Goal: Transaction & Acquisition: Book appointment/travel/reservation

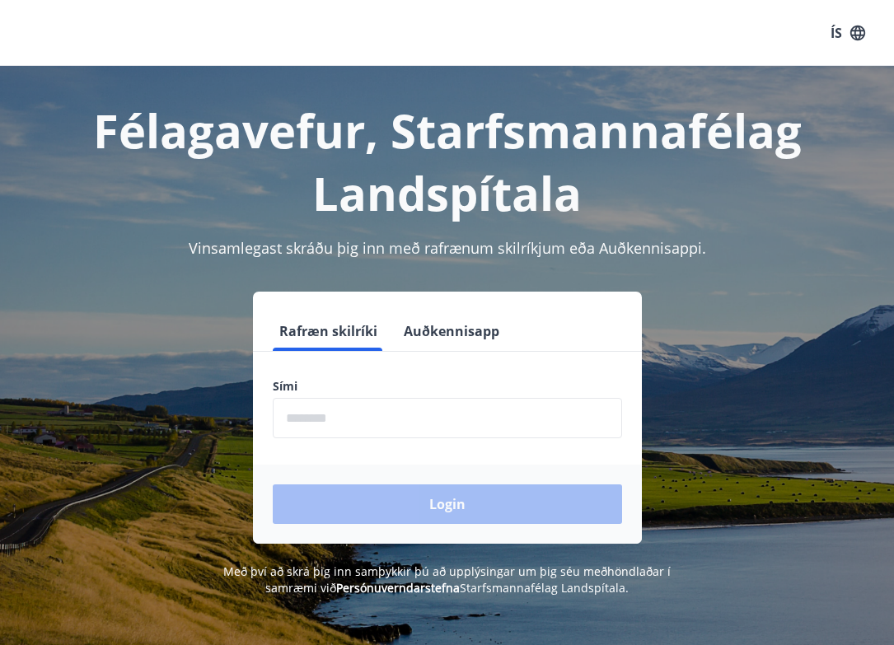
click at [308, 413] on input "phone" at bounding box center [448, 418] width 350 height 40
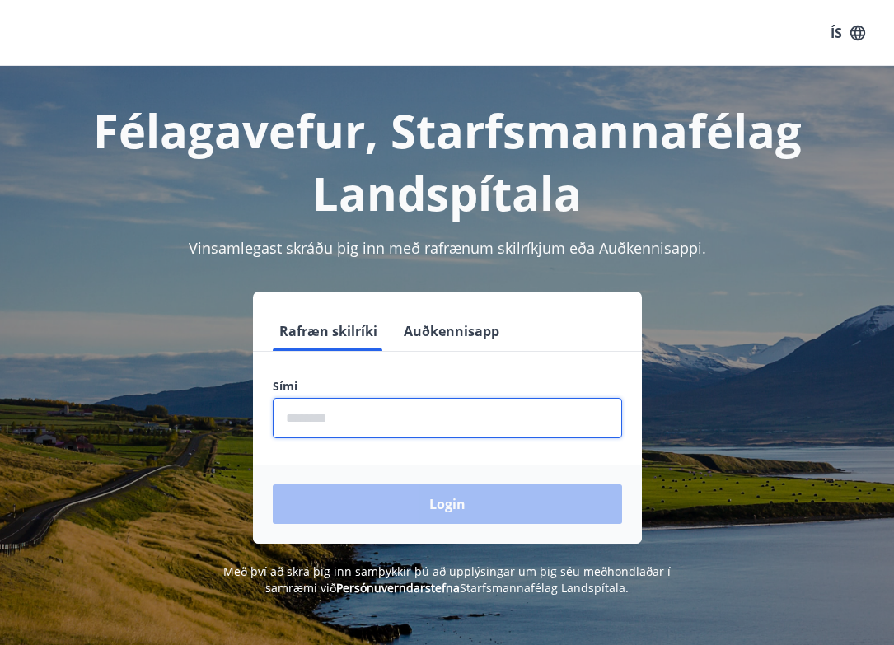
type input "********"
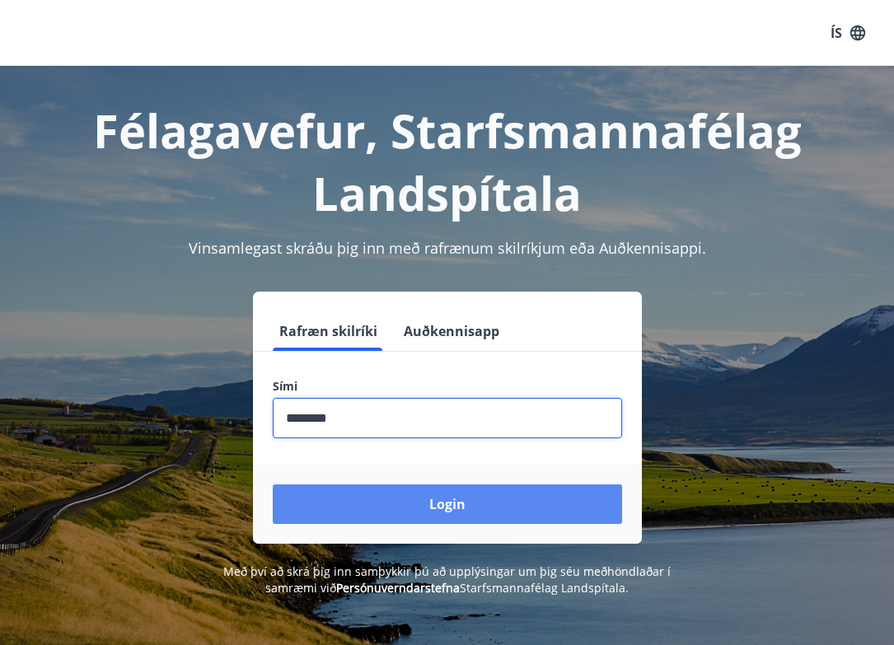
click at [474, 519] on button "Login" at bounding box center [448, 505] width 350 height 40
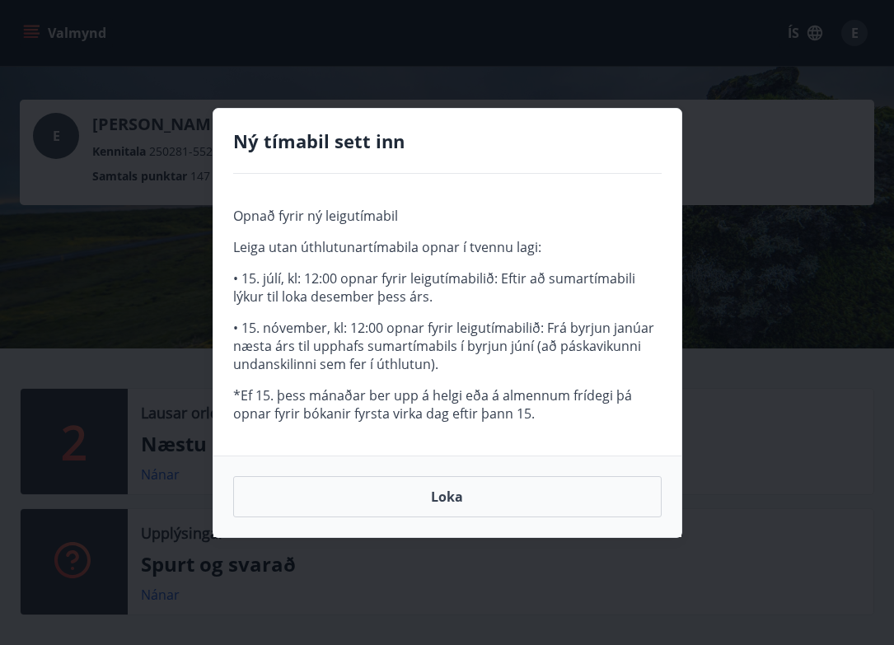
click at [472, 519] on div "Loka" at bounding box center [448, 497] width 468 height 82
click at [437, 493] on button "Loka" at bounding box center [447, 496] width 429 height 41
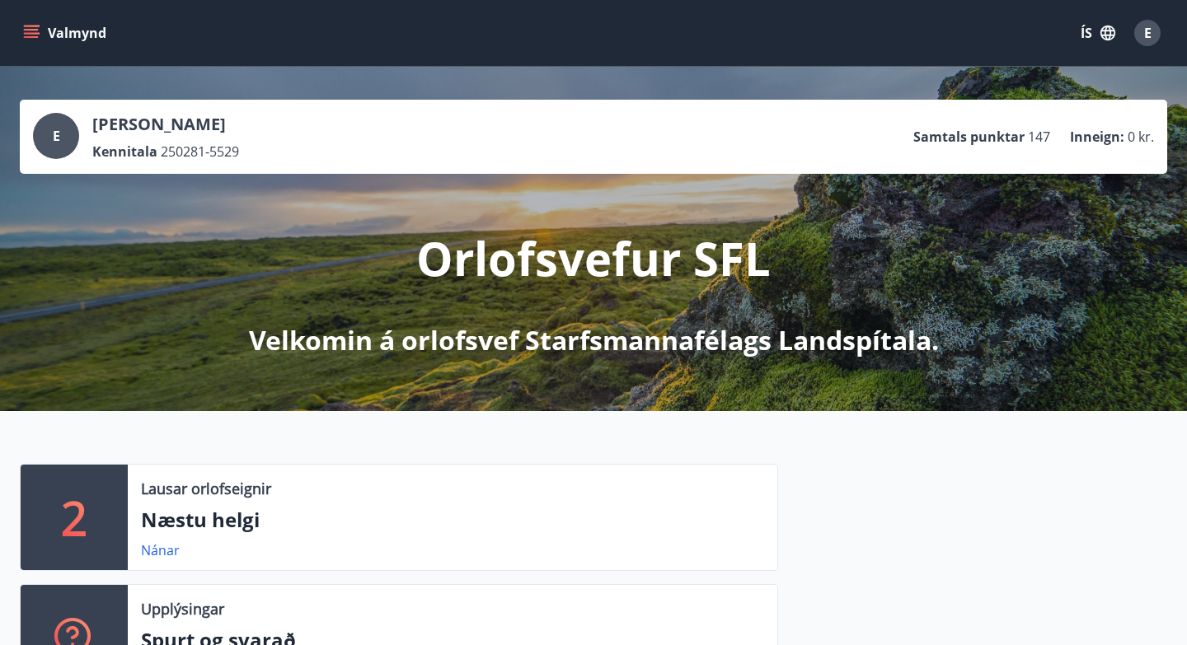
click at [32, 28] on icon "menu" at bounding box center [31, 33] width 16 height 16
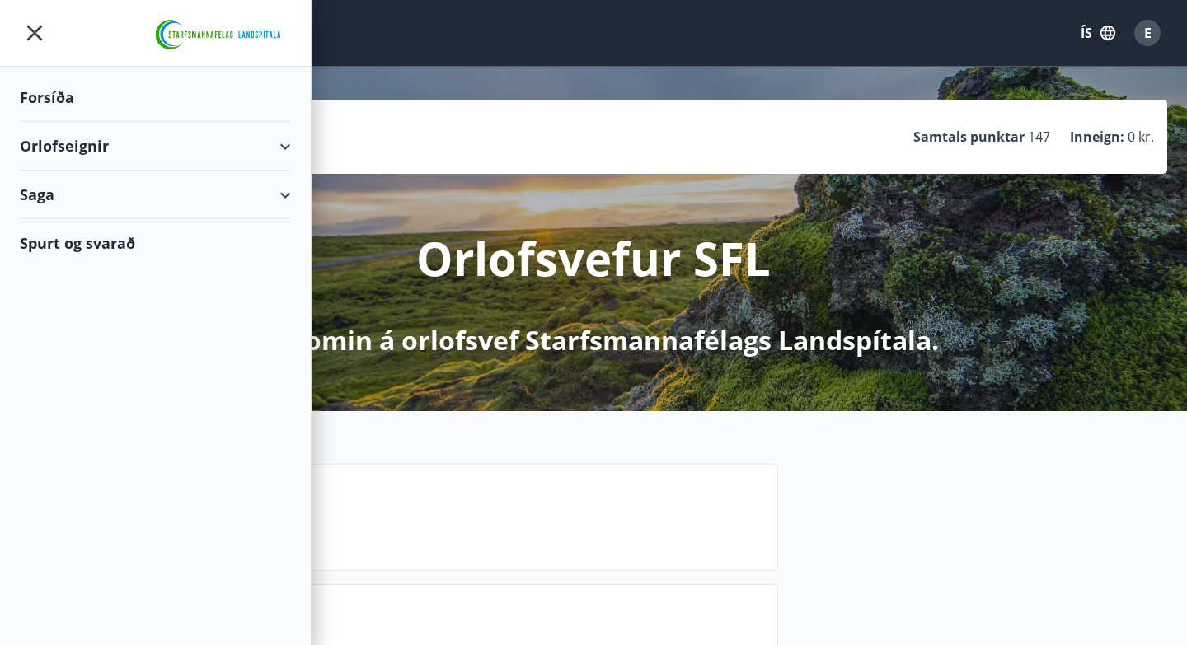
click at [284, 145] on div "Orlofseignir" at bounding box center [155, 146] width 271 height 49
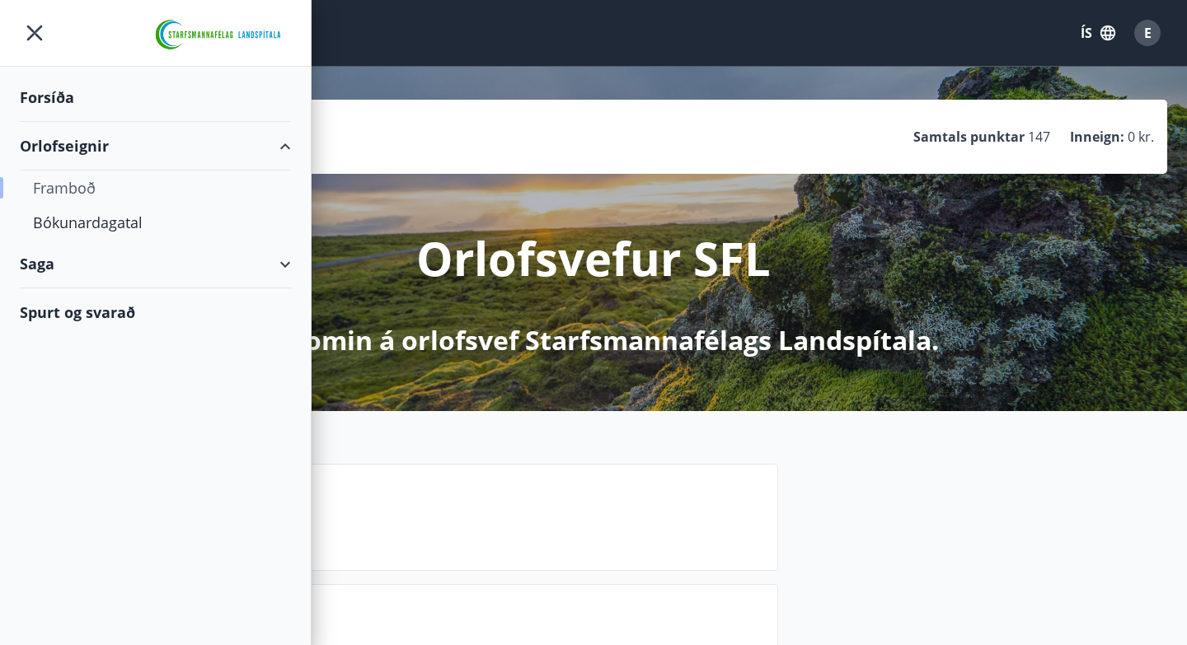
click at [67, 187] on div "Framboð" at bounding box center [155, 188] width 245 height 35
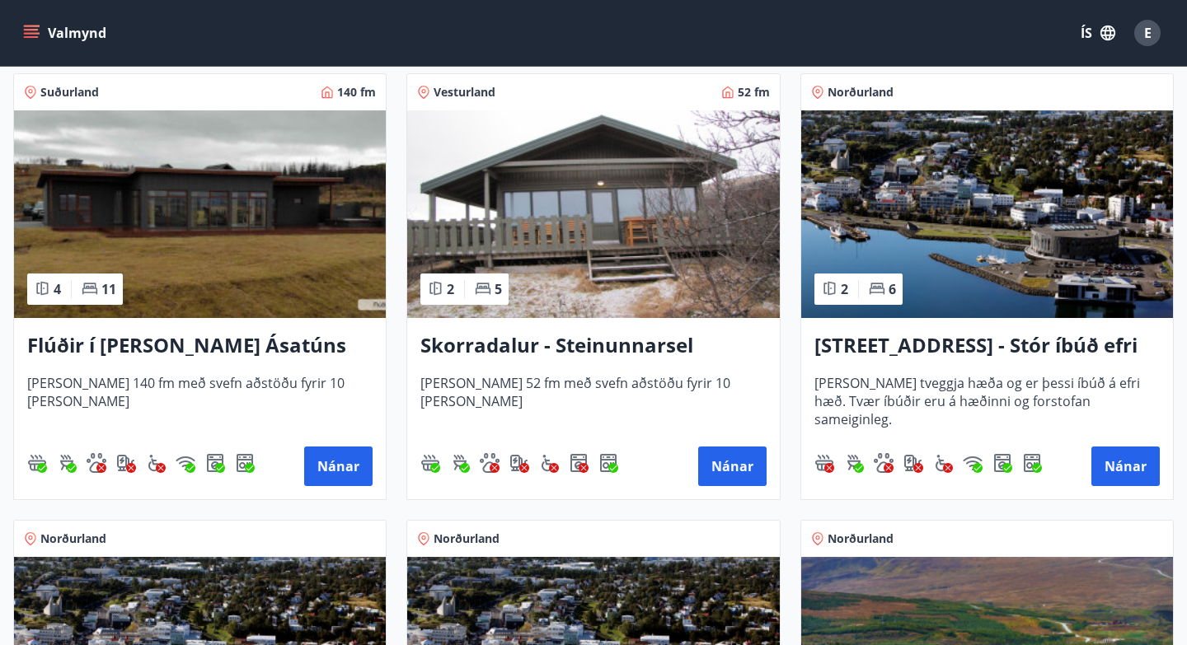
scroll to position [1220, 0]
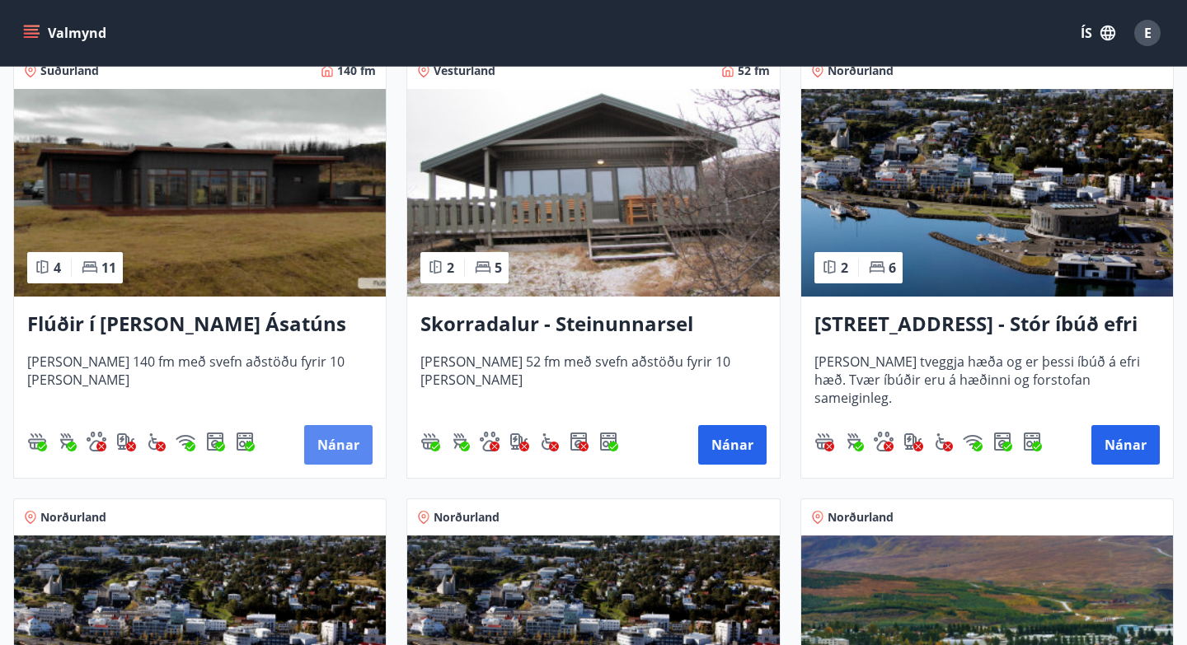
click at [332, 444] on button "Nánar" at bounding box center [338, 445] width 68 height 40
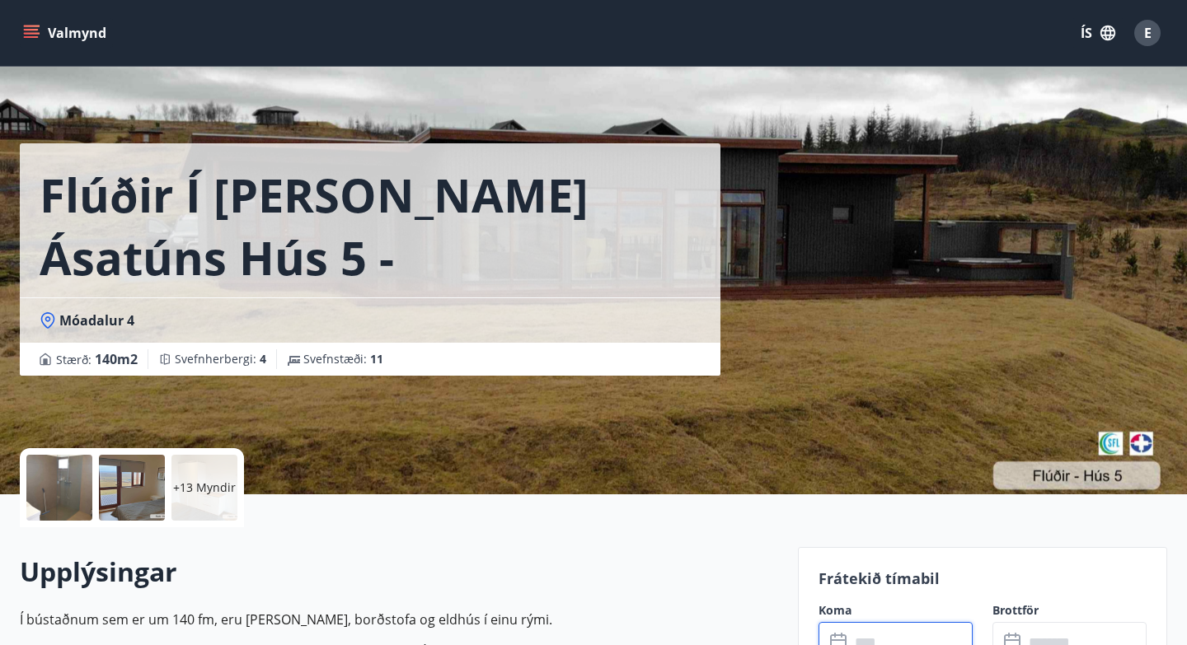
click at [866, 634] on input "text" at bounding box center [911, 642] width 123 height 40
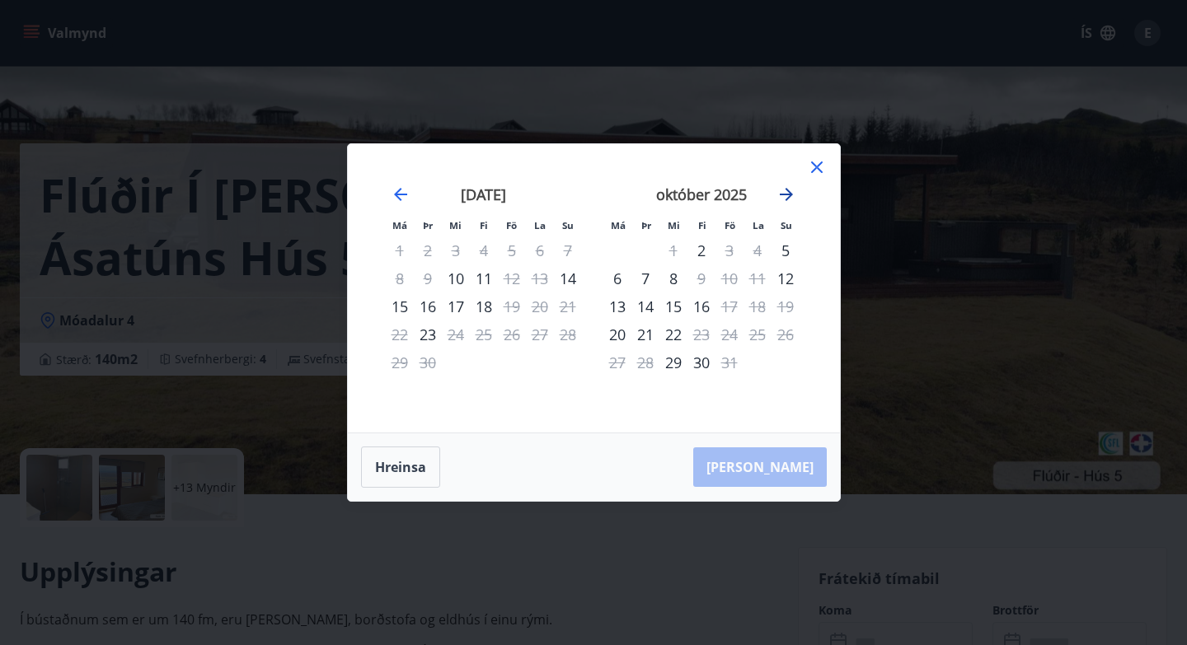
click at [786, 194] on icon "Move forward to switch to the next month." at bounding box center [786, 194] width 13 height 13
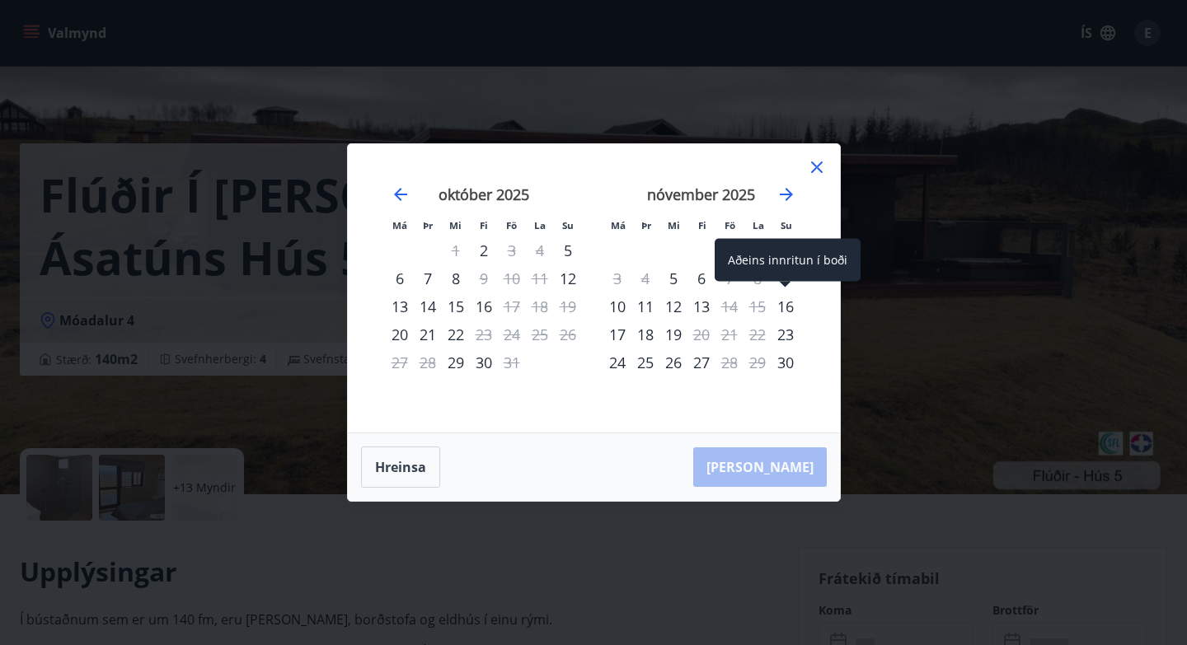
click at [786, 310] on div "16" at bounding box center [786, 307] width 28 height 28
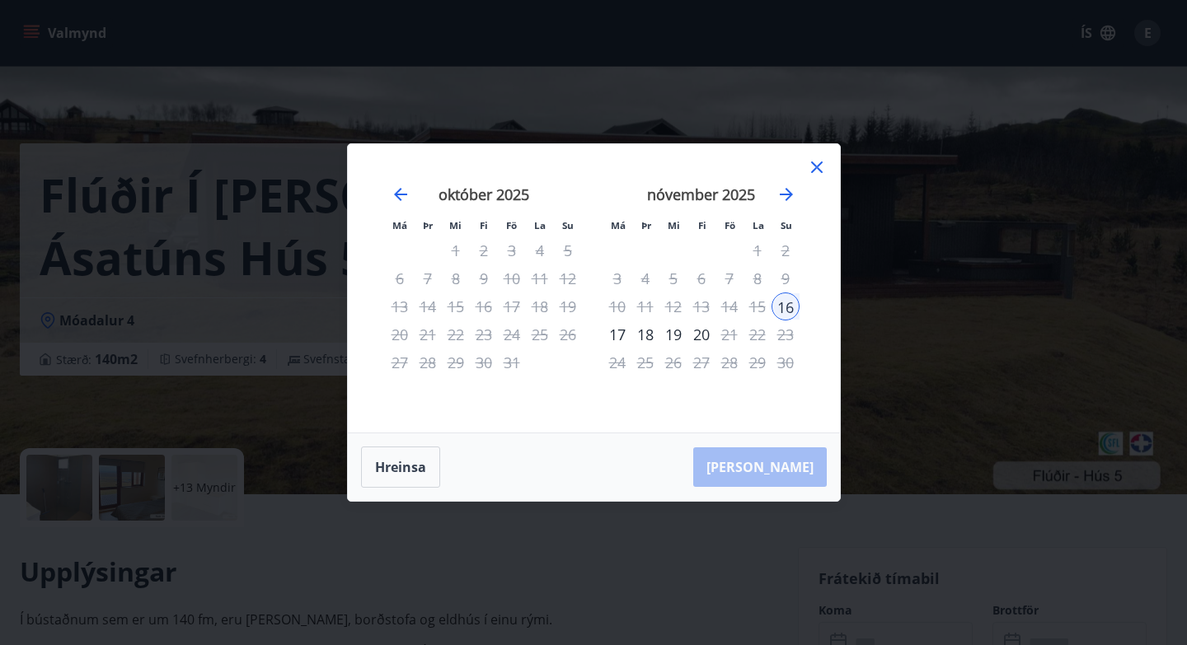
click at [646, 339] on div "18" at bounding box center [645, 335] width 28 height 28
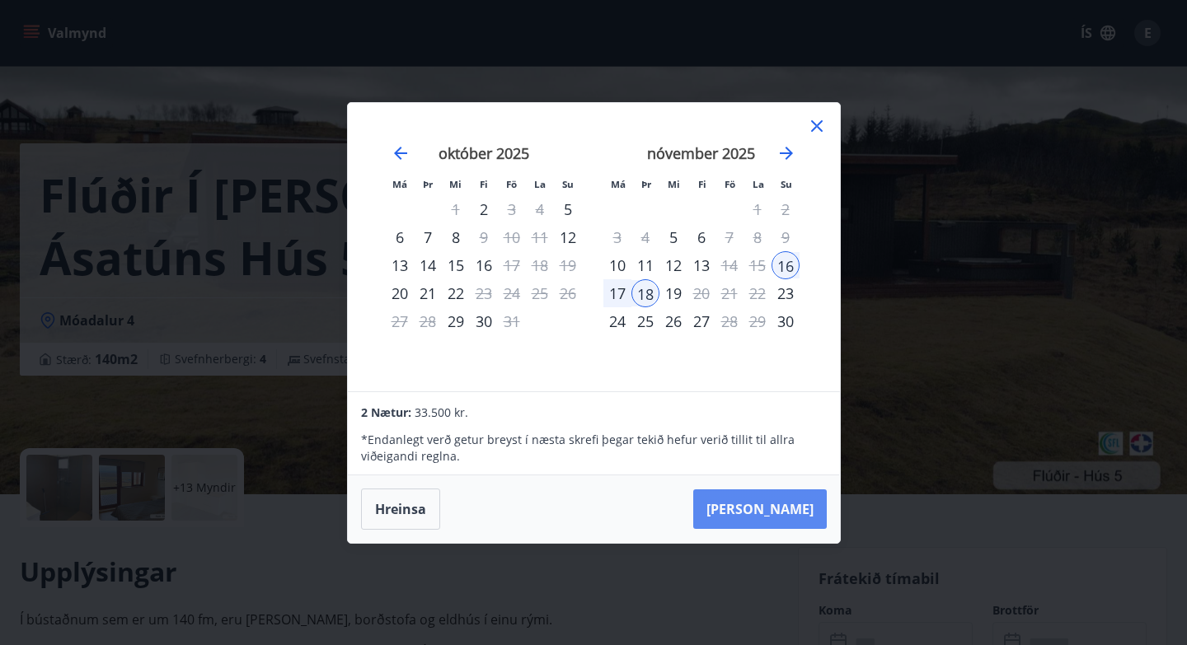
click at [784, 505] on button "[PERSON_NAME]" at bounding box center [760, 510] width 134 height 40
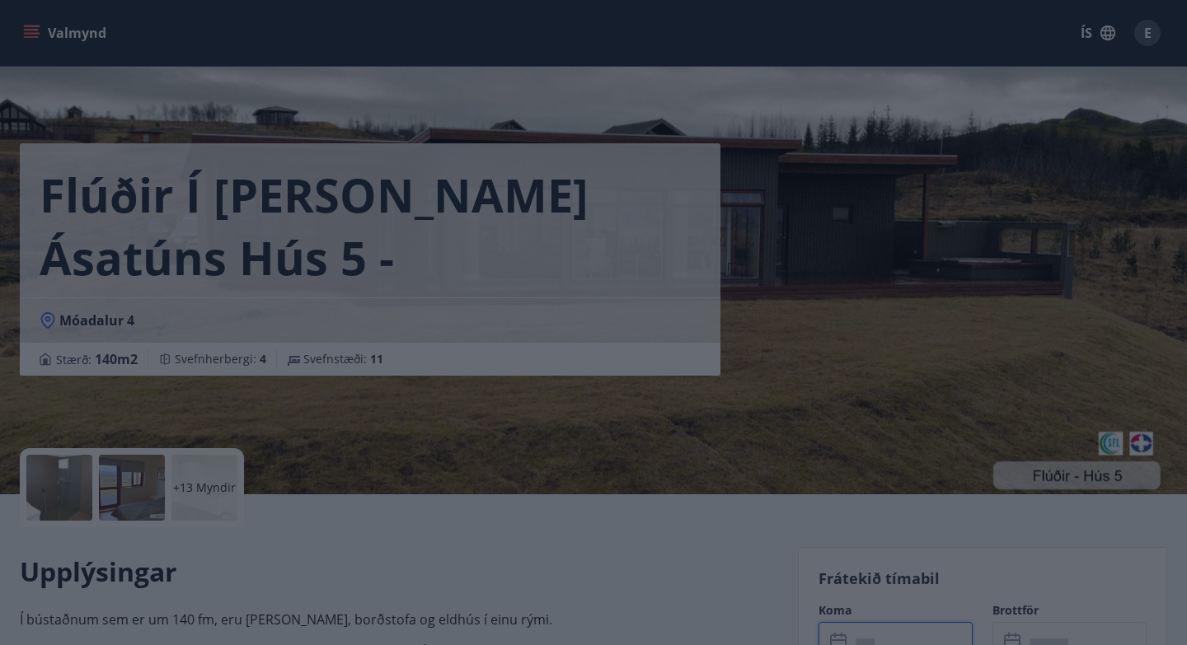
scroll to position [17, 0]
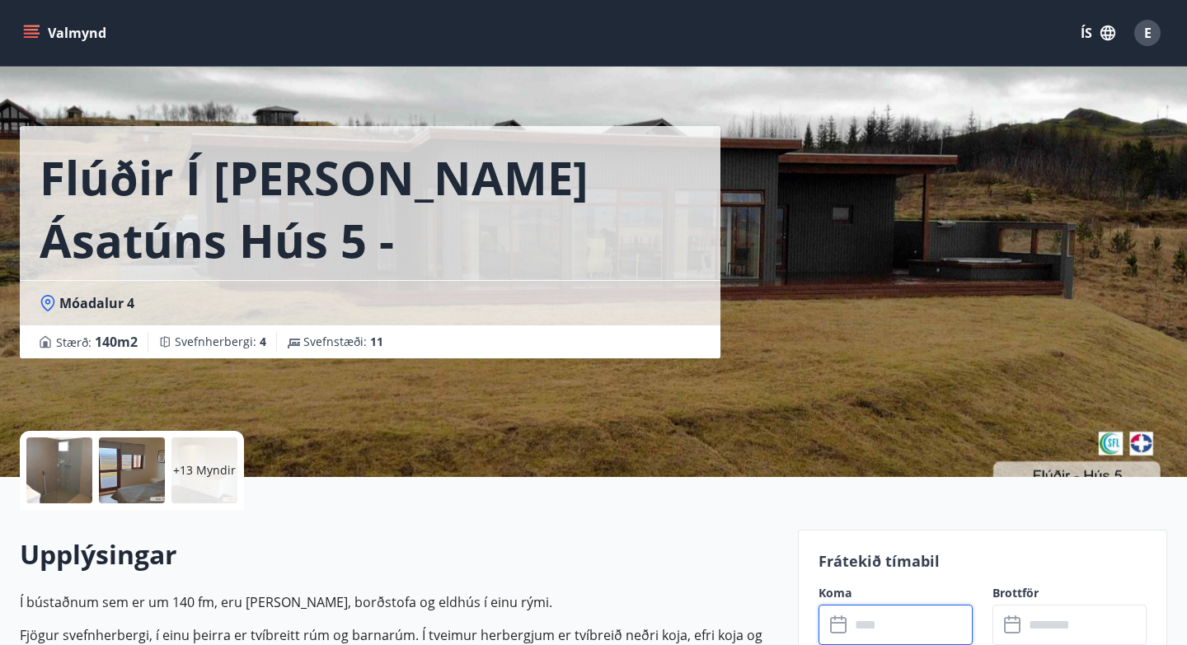
type input "******"
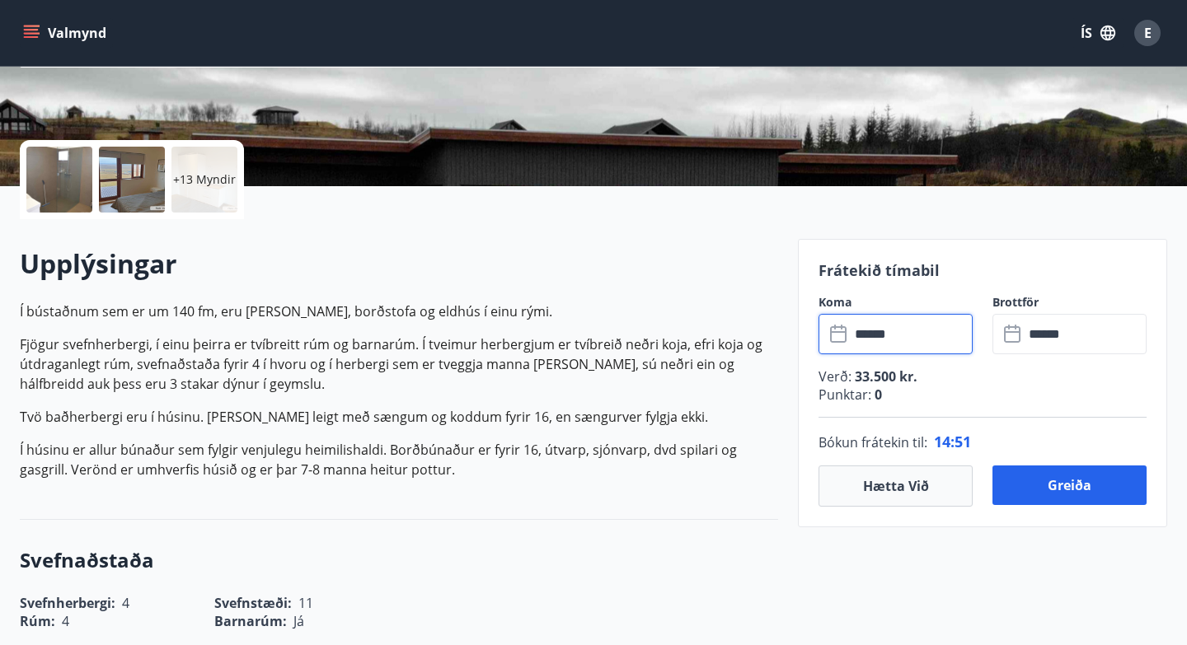
scroll to position [314, 0]
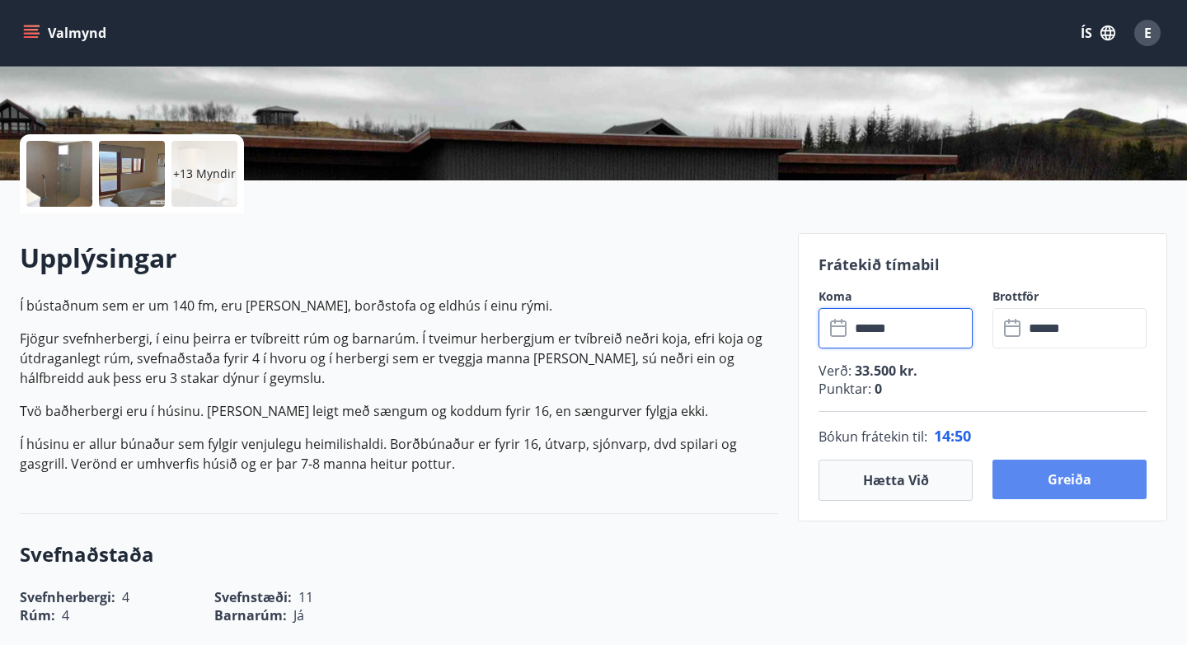
click at [894, 476] on button "Greiða" at bounding box center [1070, 480] width 154 height 40
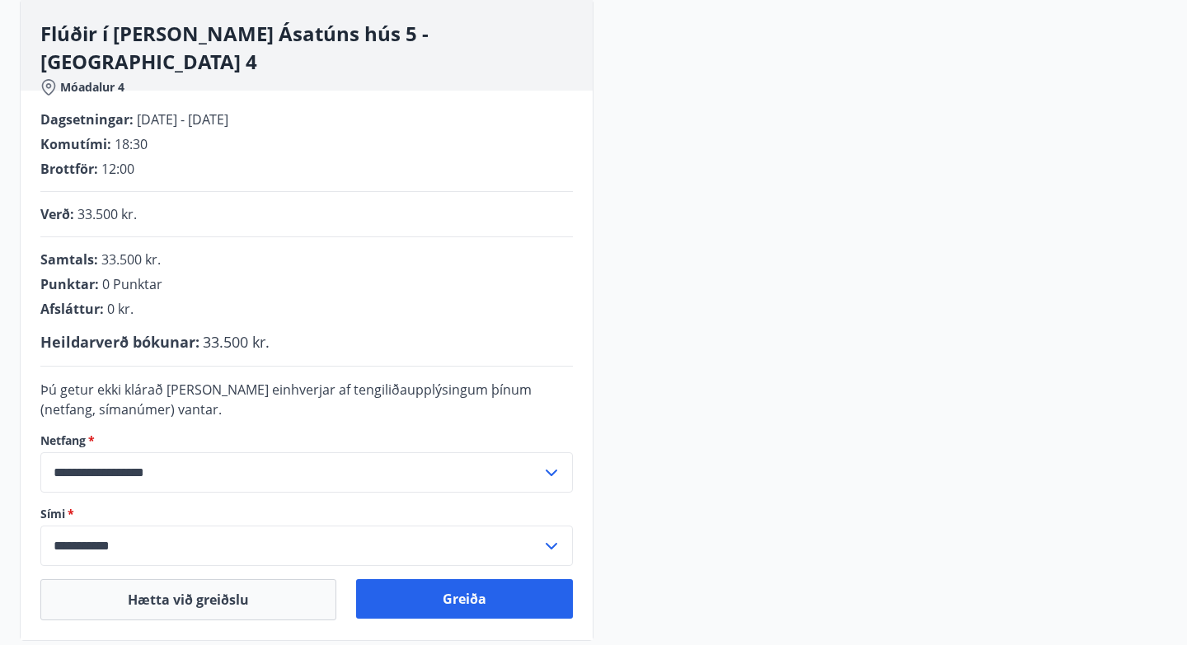
scroll to position [314, 0]
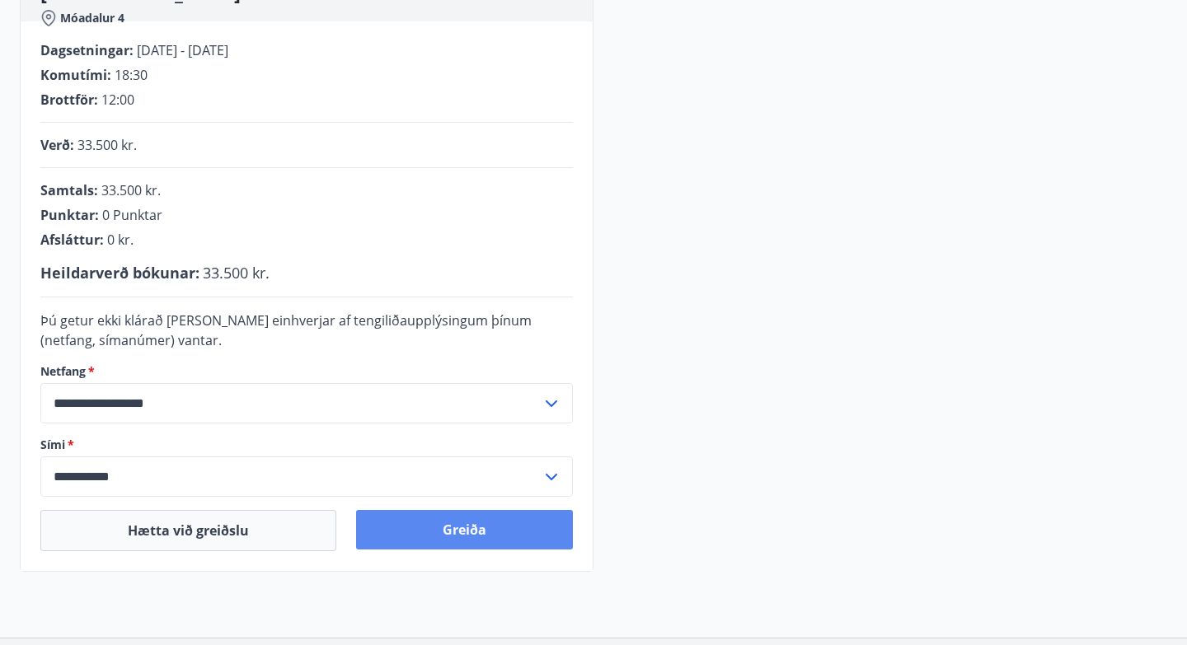
click at [476, 534] on button "Greiða" at bounding box center [464, 530] width 217 height 40
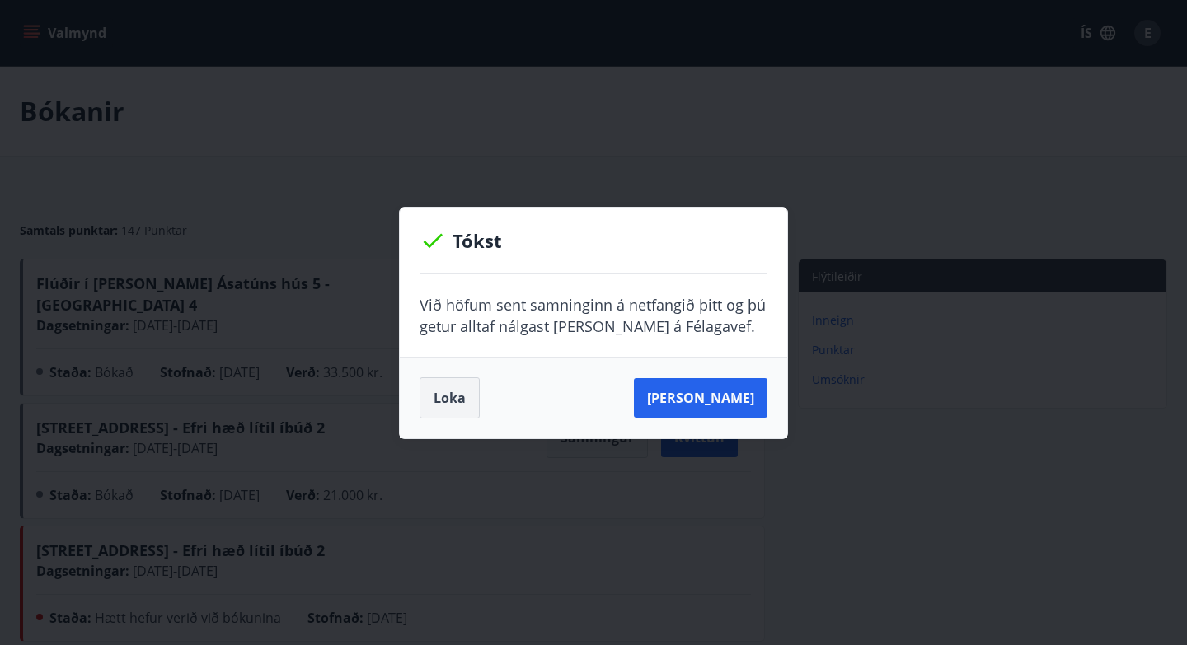
click at [453, 394] on button "Loka" at bounding box center [450, 398] width 60 height 41
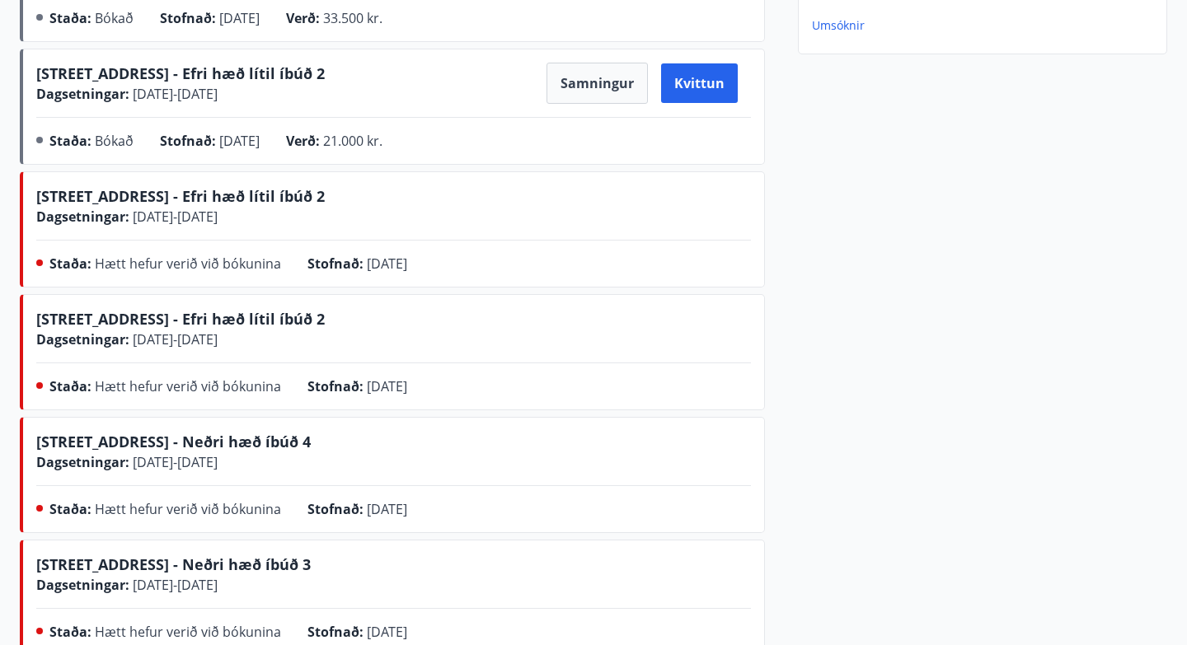
scroll to position [363, 0]
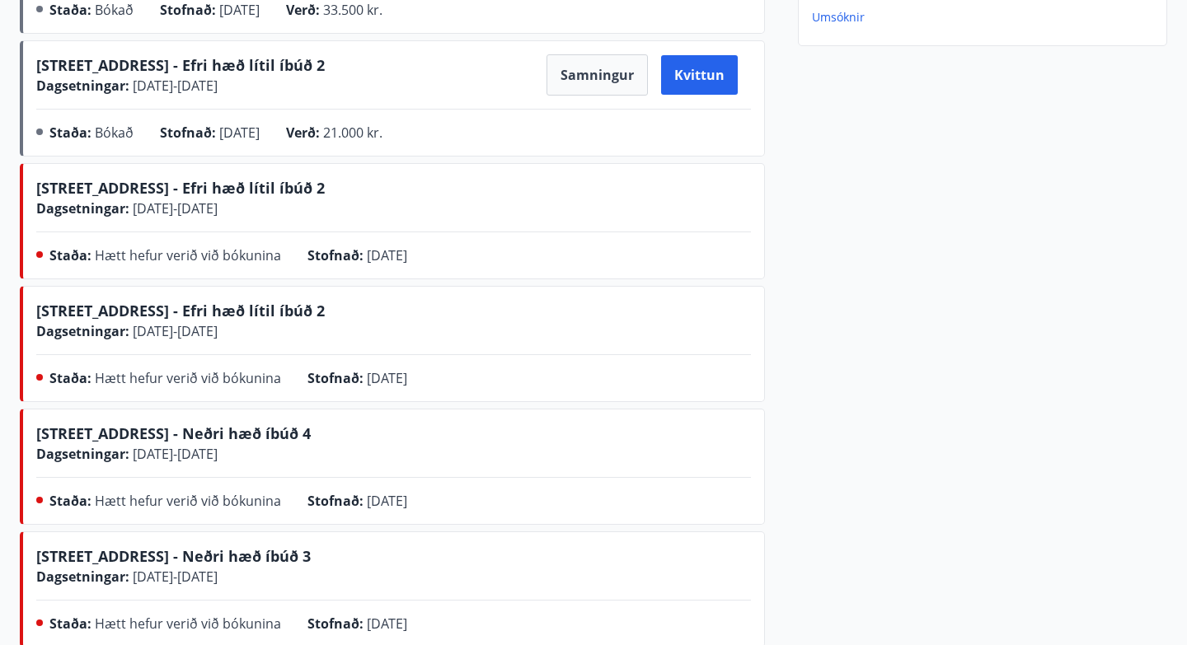
click at [930, 275] on div "Flýtileiðir Inneign Punktar Umsóknir" at bounding box center [966, 398] width 402 height 1004
click at [899, 196] on div "Flýtileiðir Inneign Punktar Umsóknir" at bounding box center [966, 398] width 402 height 1004
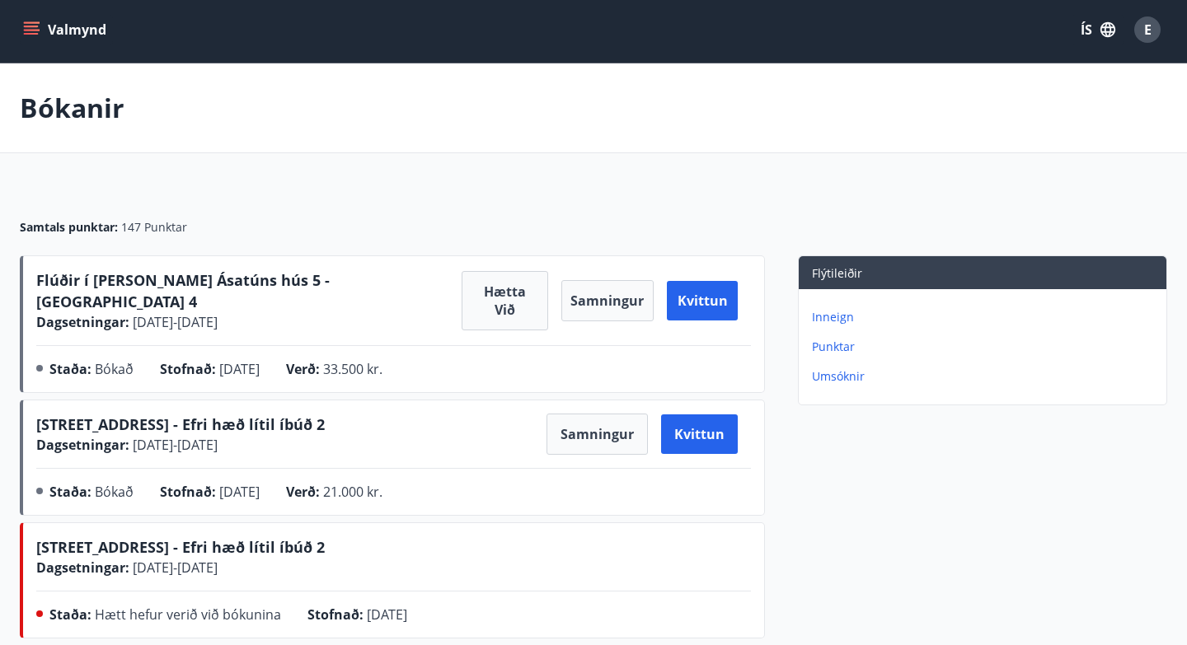
scroll to position [0, 0]
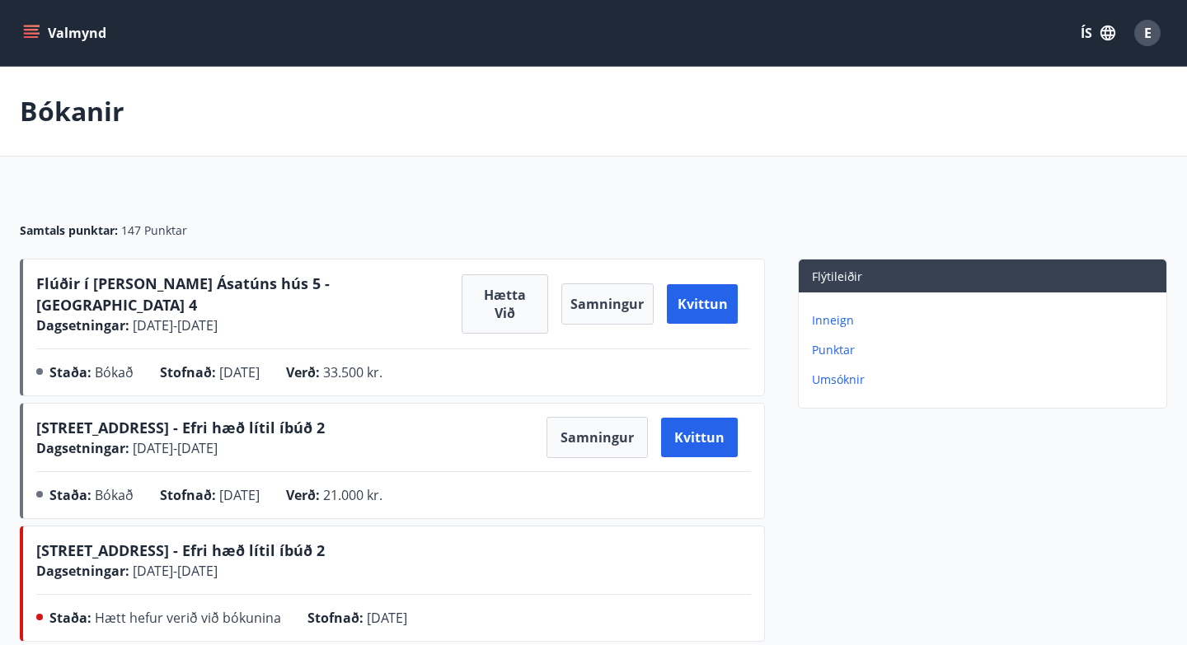
click at [66, 32] on button "Valmynd" at bounding box center [66, 33] width 93 height 30
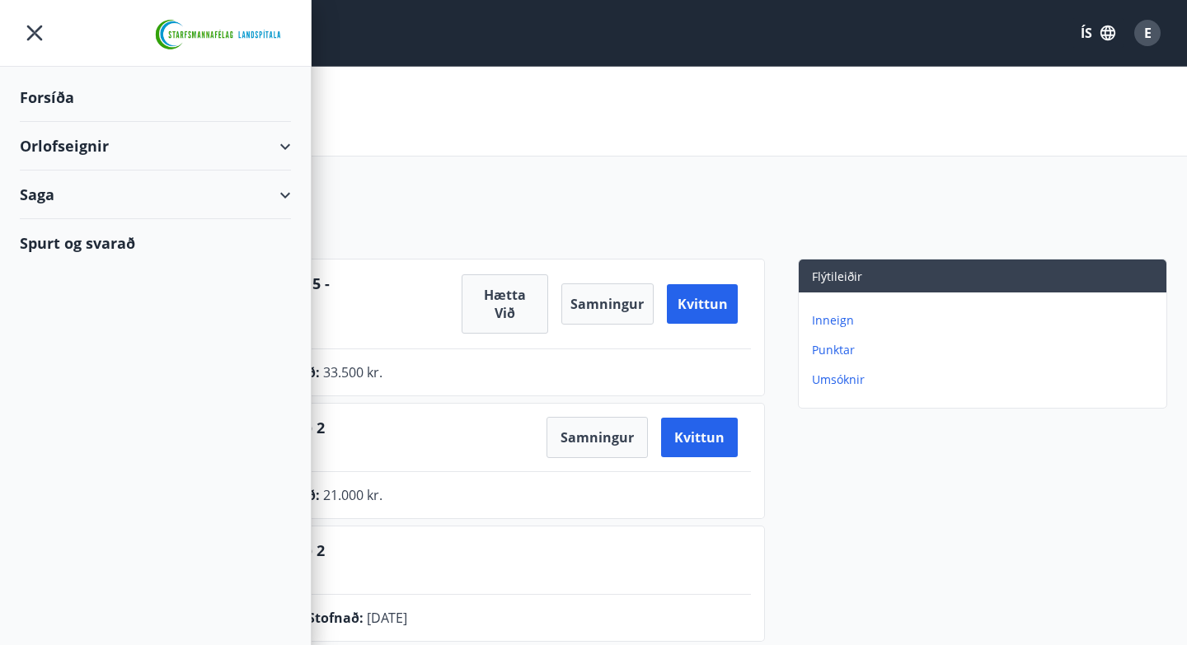
click at [284, 145] on div "Orlofseignir" at bounding box center [155, 146] width 271 height 49
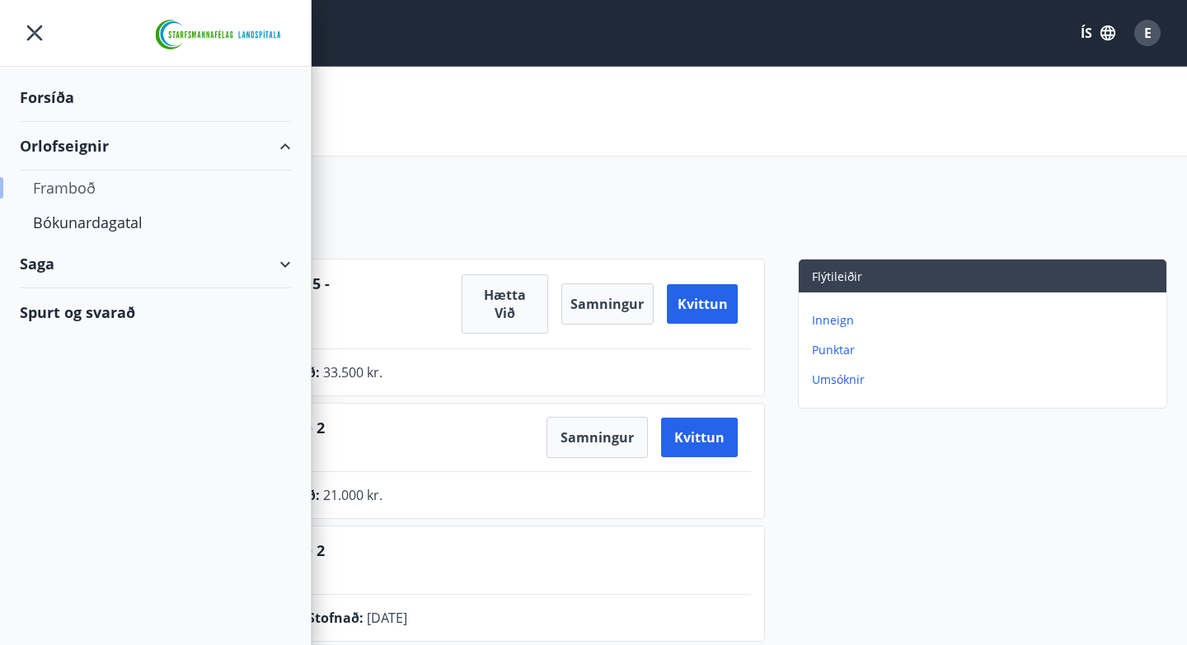
click at [61, 187] on div "Framboð" at bounding box center [155, 188] width 245 height 35
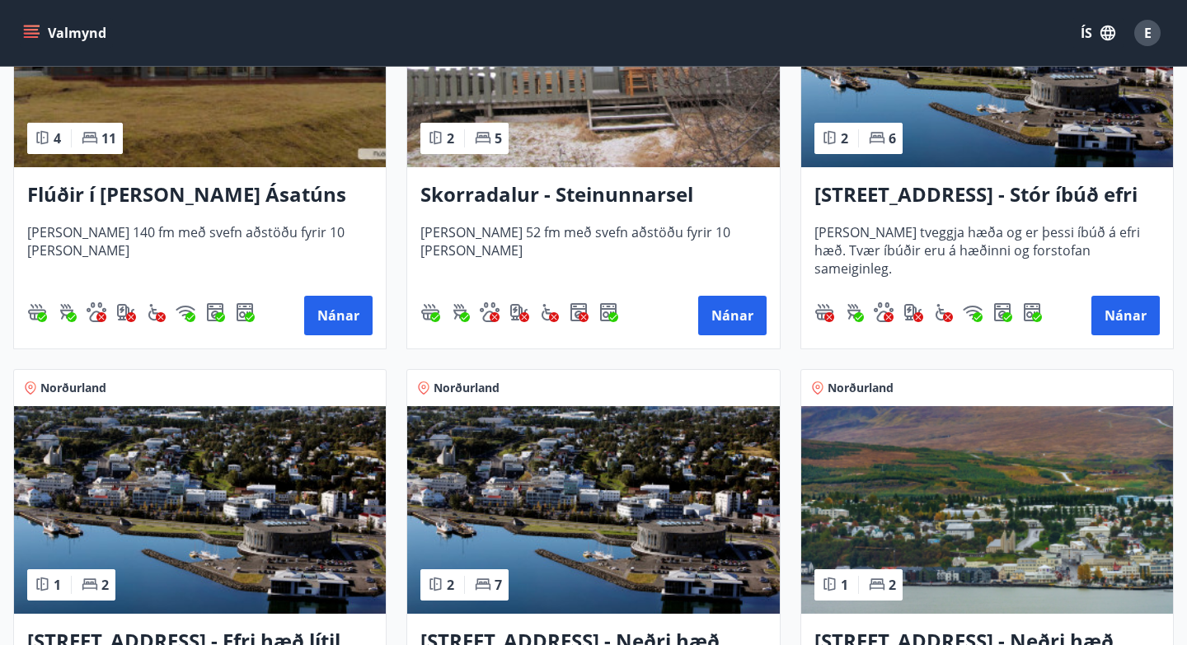
scroll to position [1352, 0]
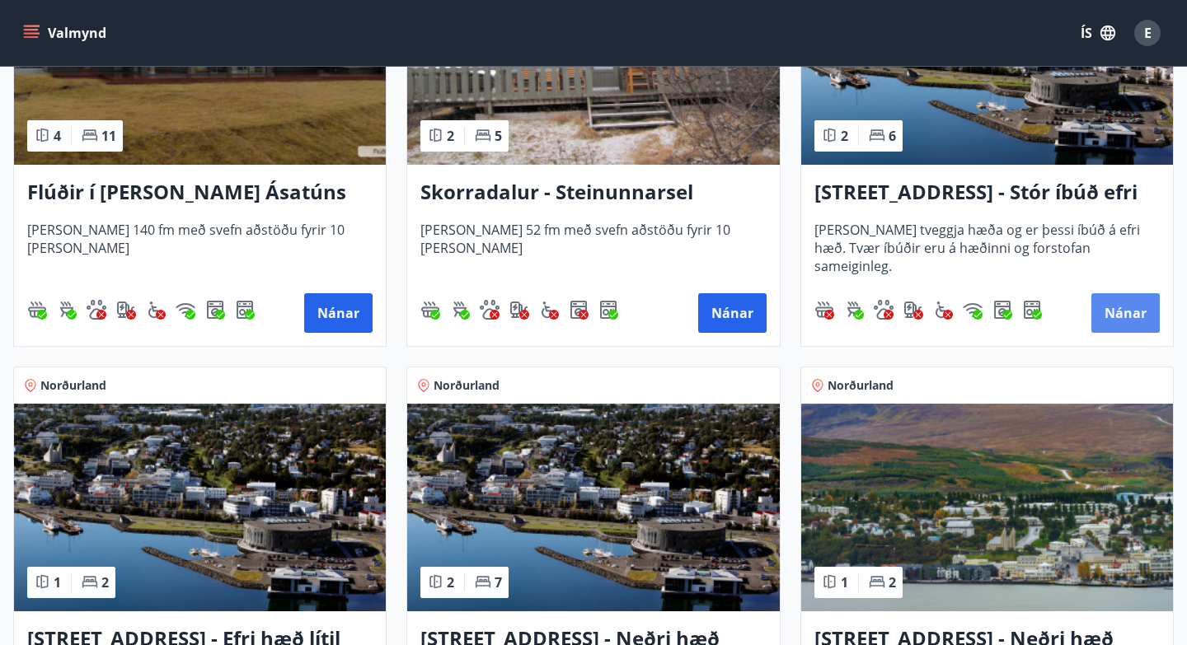
click at [1117, 309] on button "Nánar" at bounding box center [1125, 313] width 68 height 40
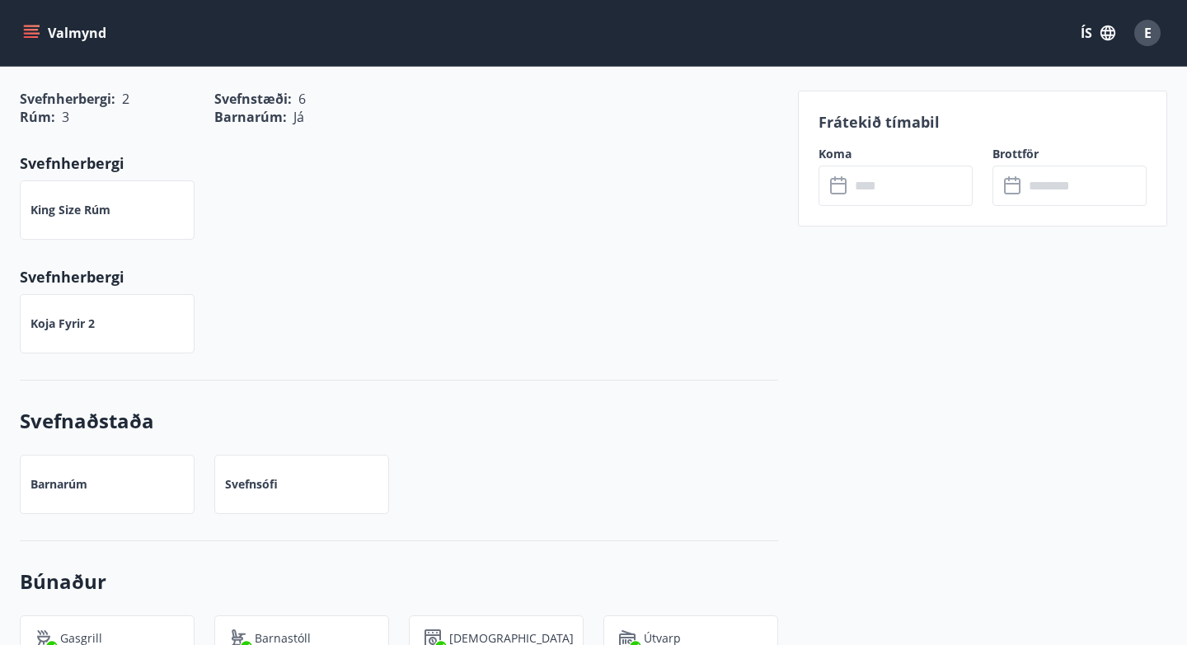
scroll to position [923, 0]
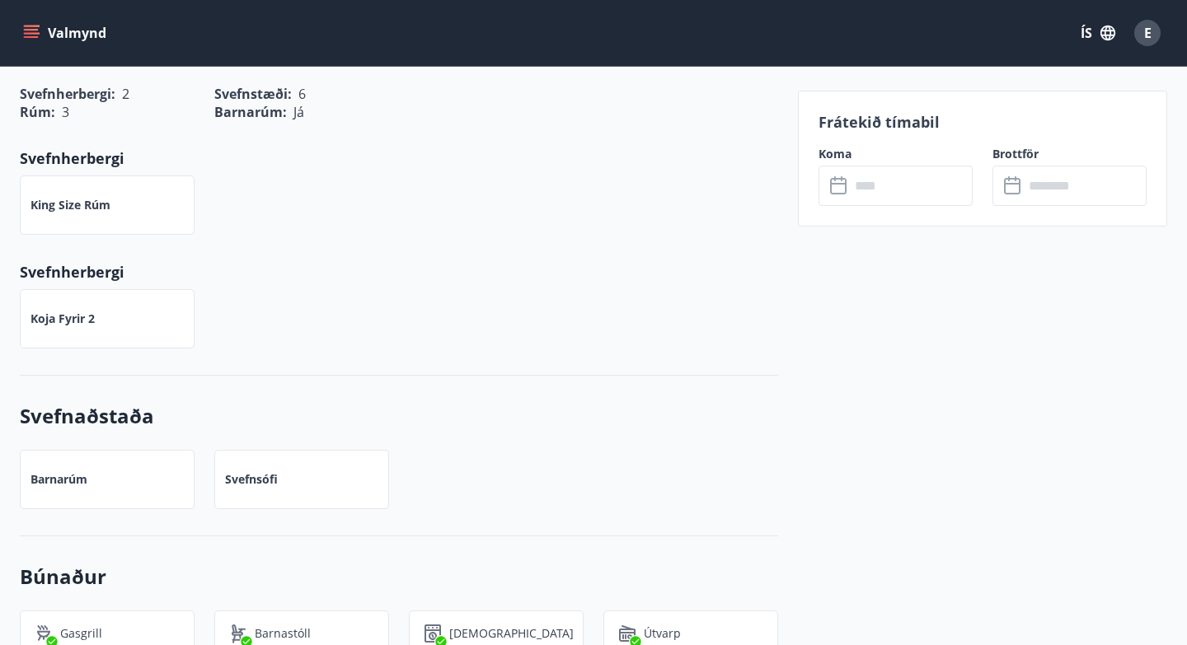
click at [929, 188] on input "text" at bounding box center [911, 186] width 123 height 40
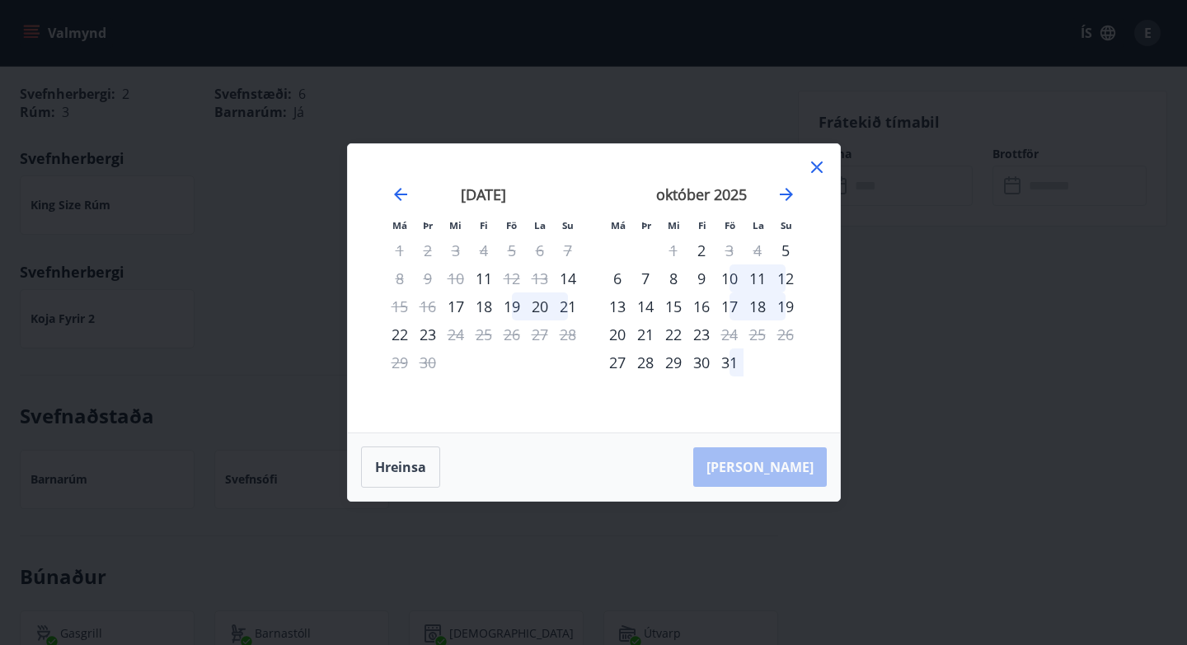
click at [815, 164] on icon at bounding box center [817, 167] width 20 height 20
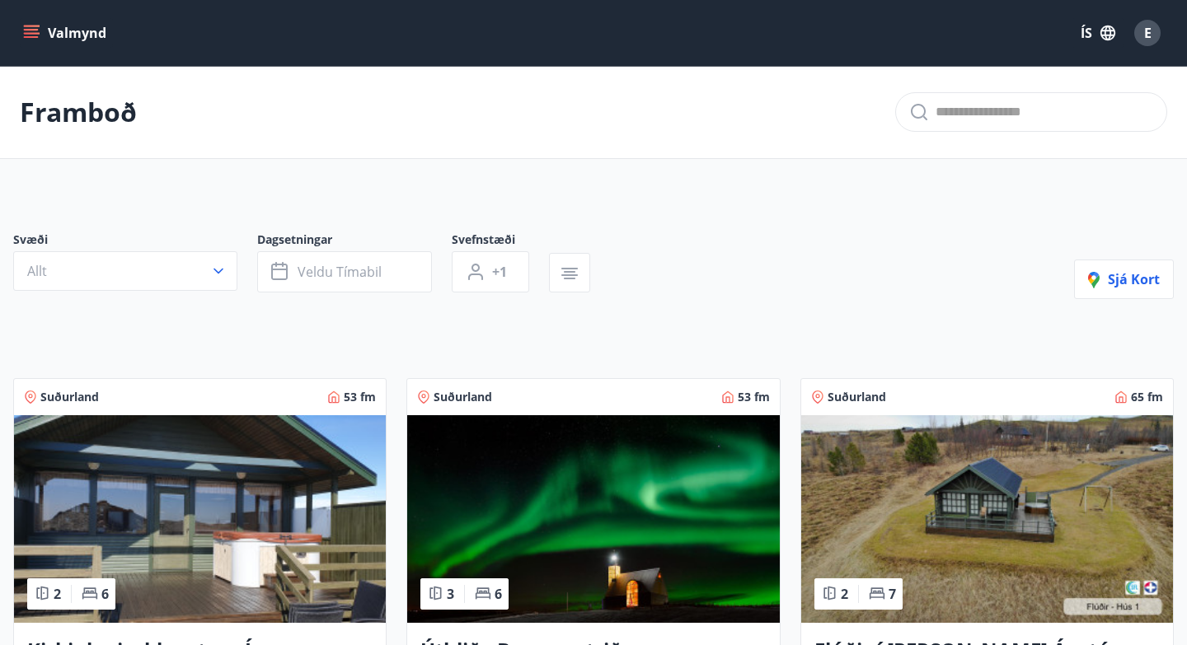
click at [31, 32] on icon "menu" at bounding box center [33, 33] width 18 height 2
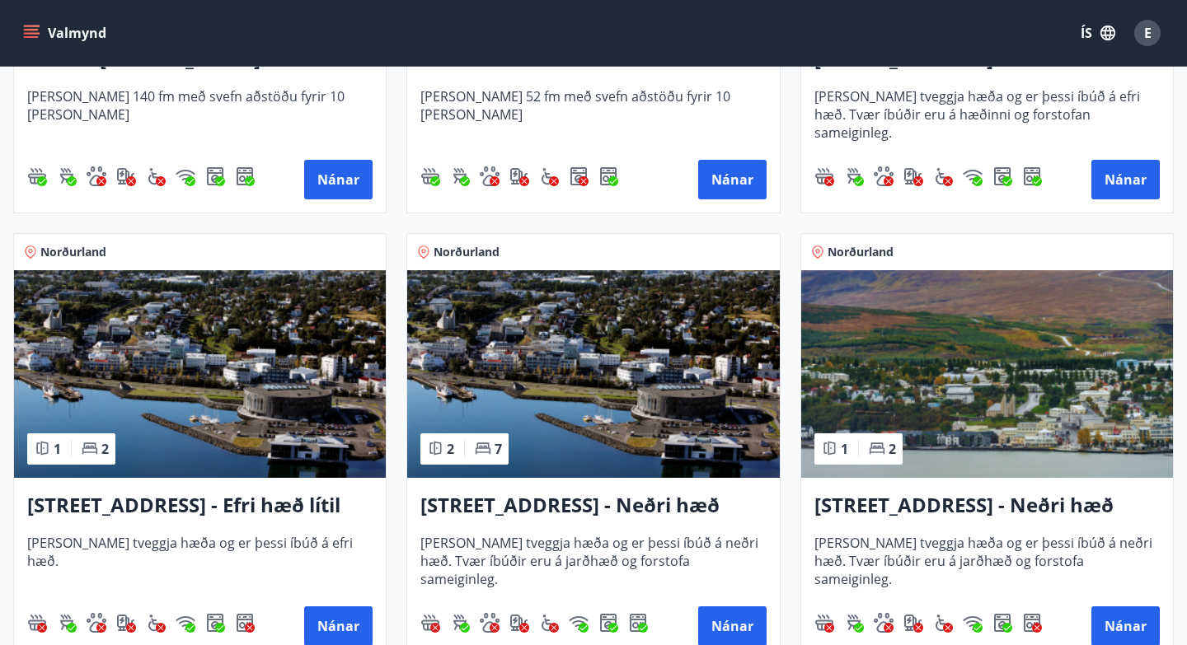
scroll to position [1484, 0]
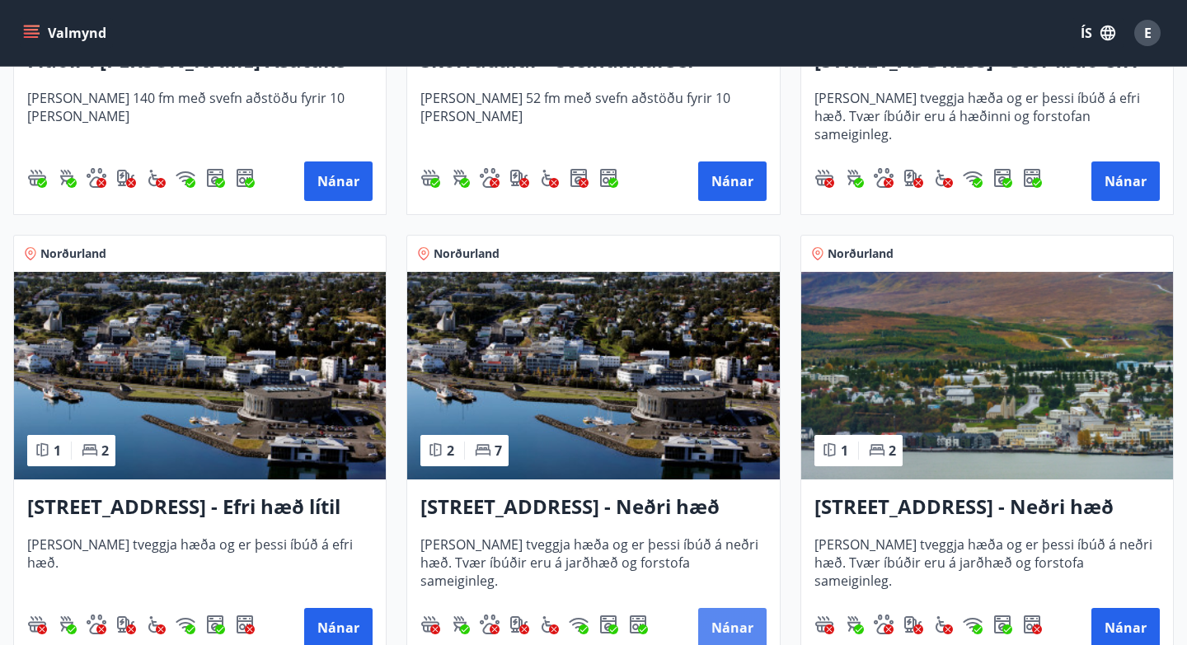
click at [732, 618] on button "Nánar" at bounding box center [732, 628] width 68 height 40
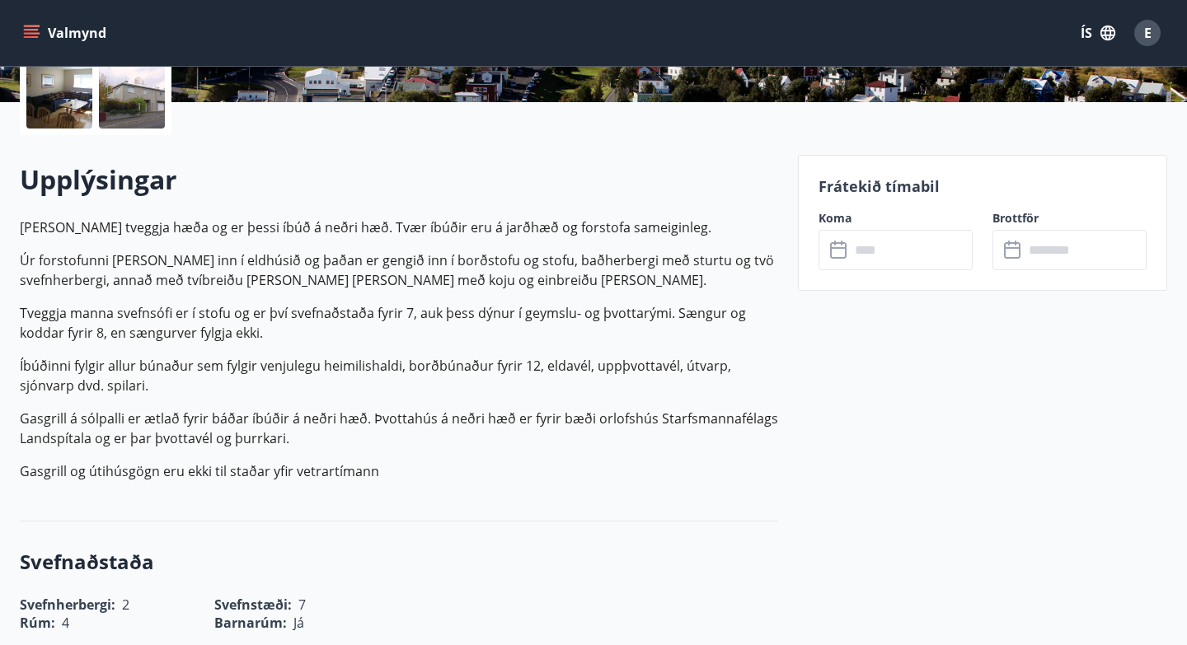
scroll to position [396, 0]
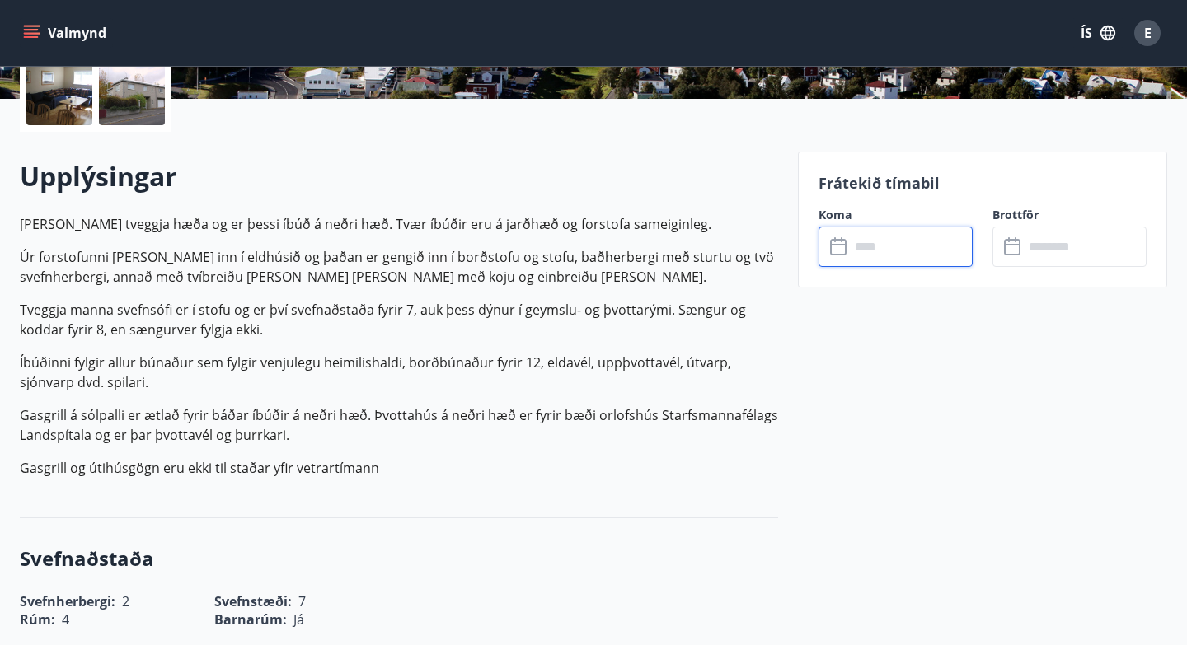
click at [899, 250] on input "text" at bounding box center [911, 247] width 123 height 40
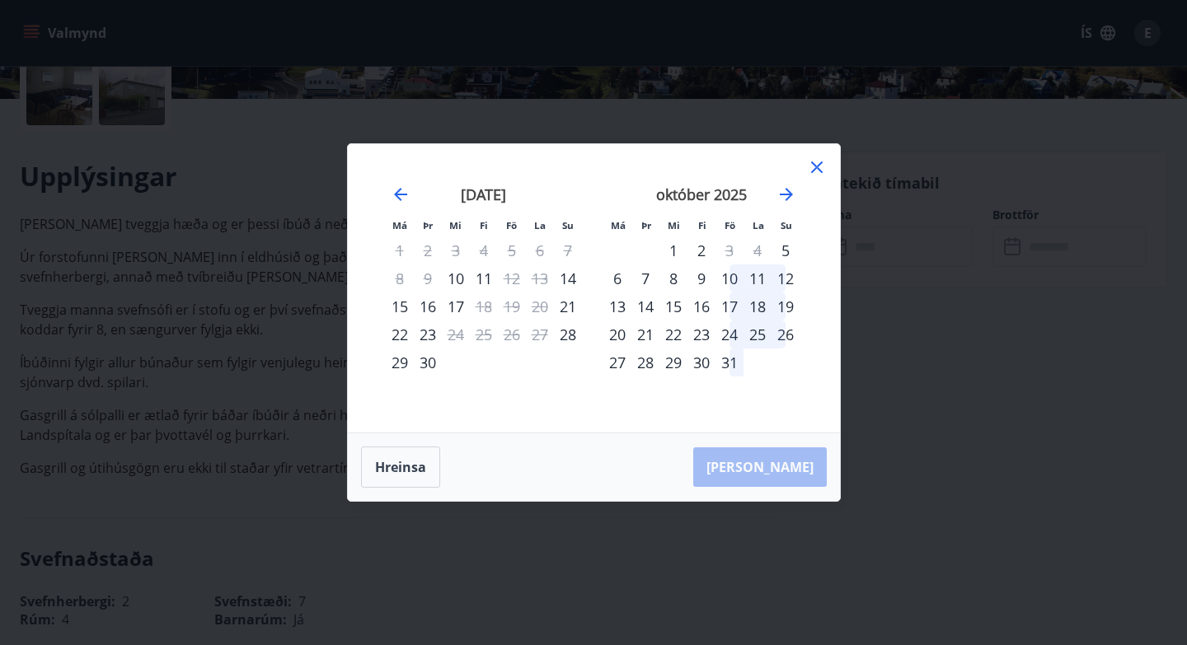
click at [819, 162] on icon at bounding box center [817, 167] width 20 height 20
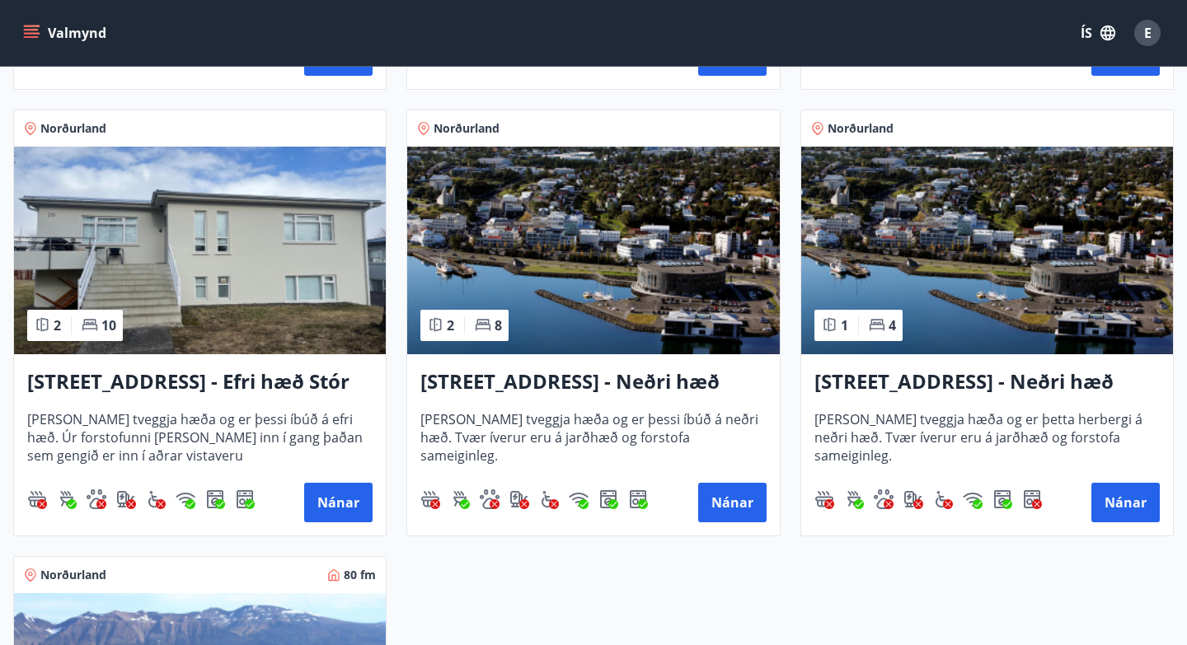
scroll to position [2047, 0]
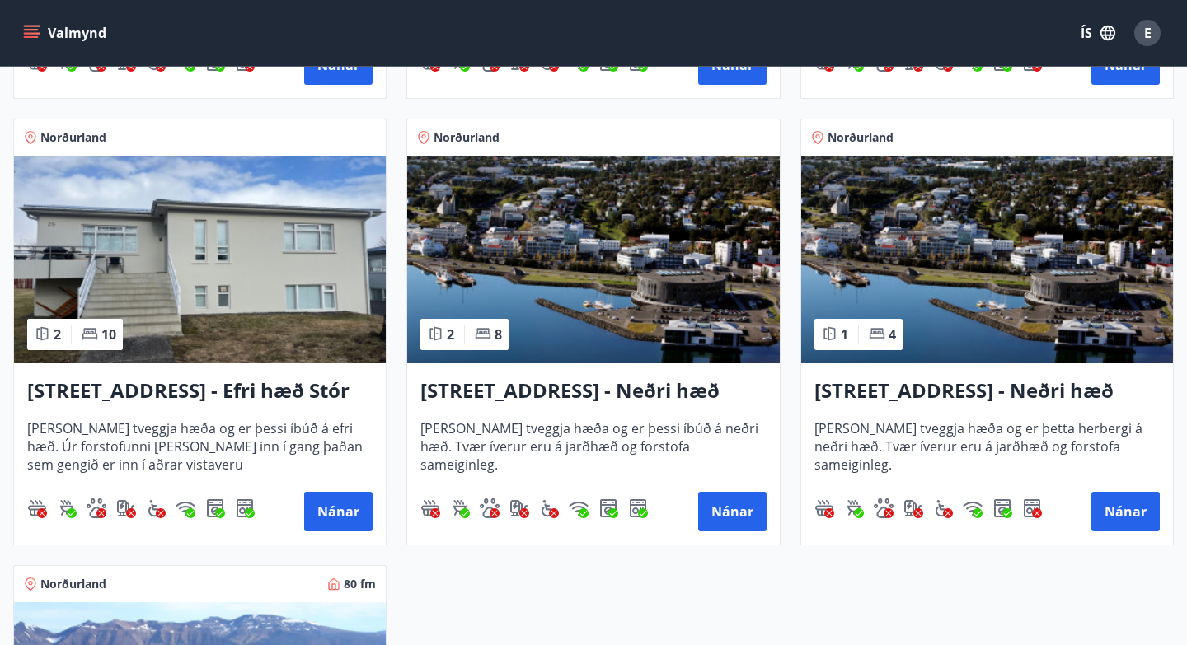
click at [189, 218] on img at bounding box center [200, 260] width 372 height 208
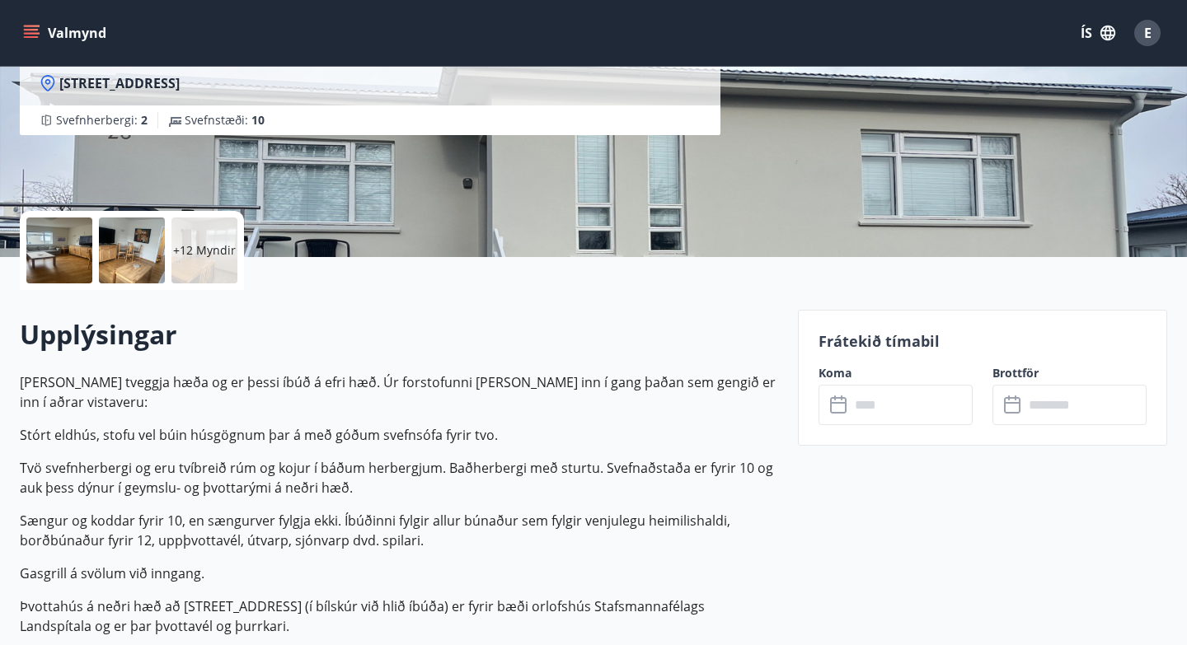
scroll to position [264, 0]
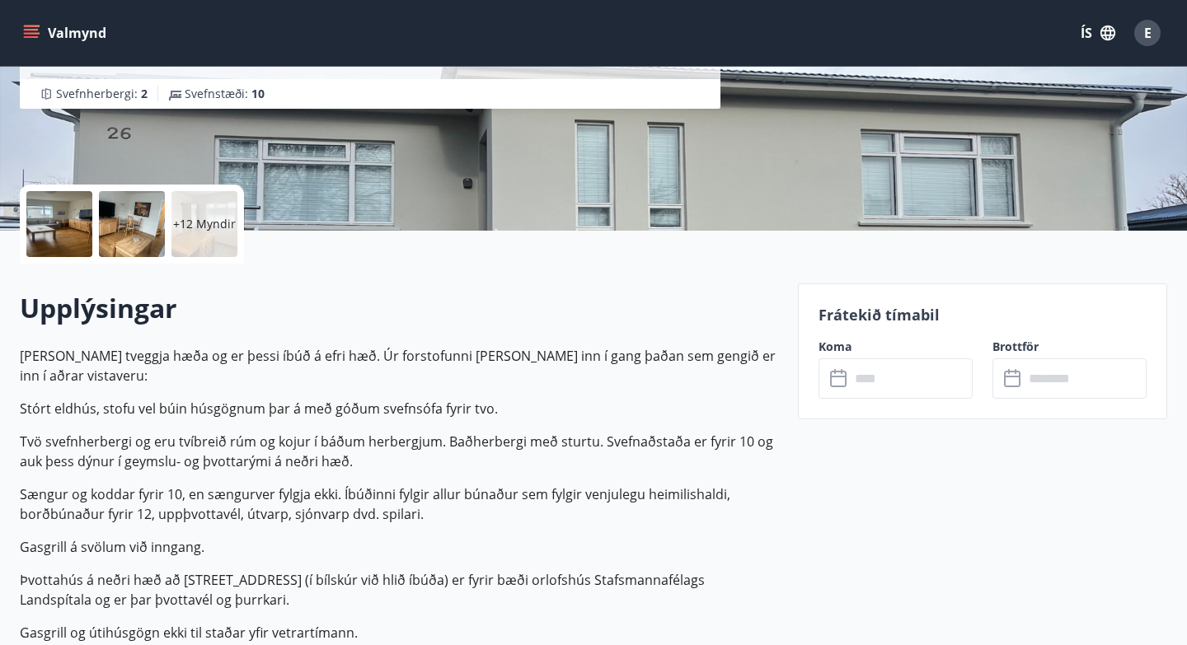
click at [873, 380] on input "text" at bounding box center [911, 379] width 123 height 40
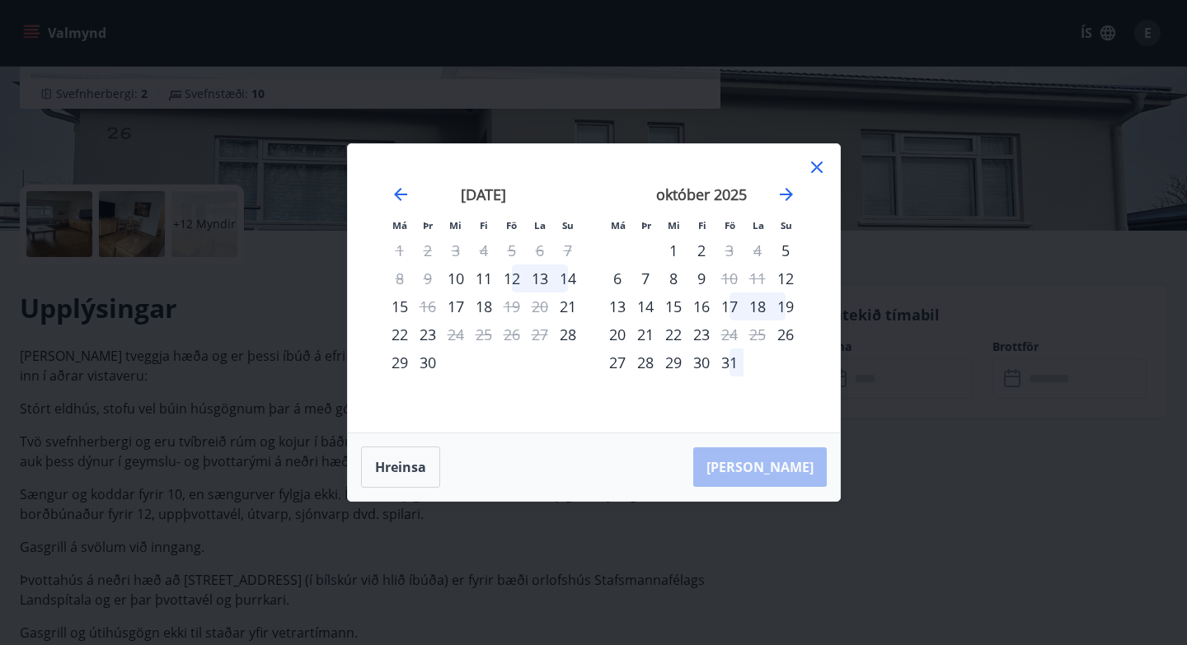
click at [816, 167] on icon at bounding box center [816, 168] width 2 height 2
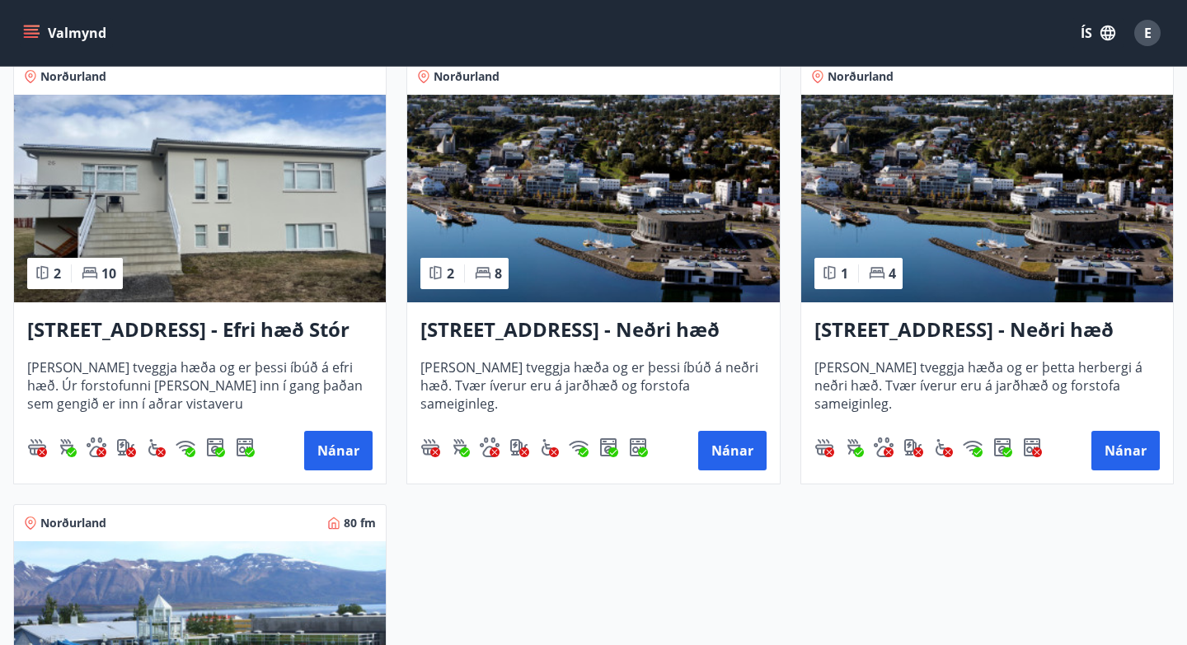
scroll to position [2110, 0]
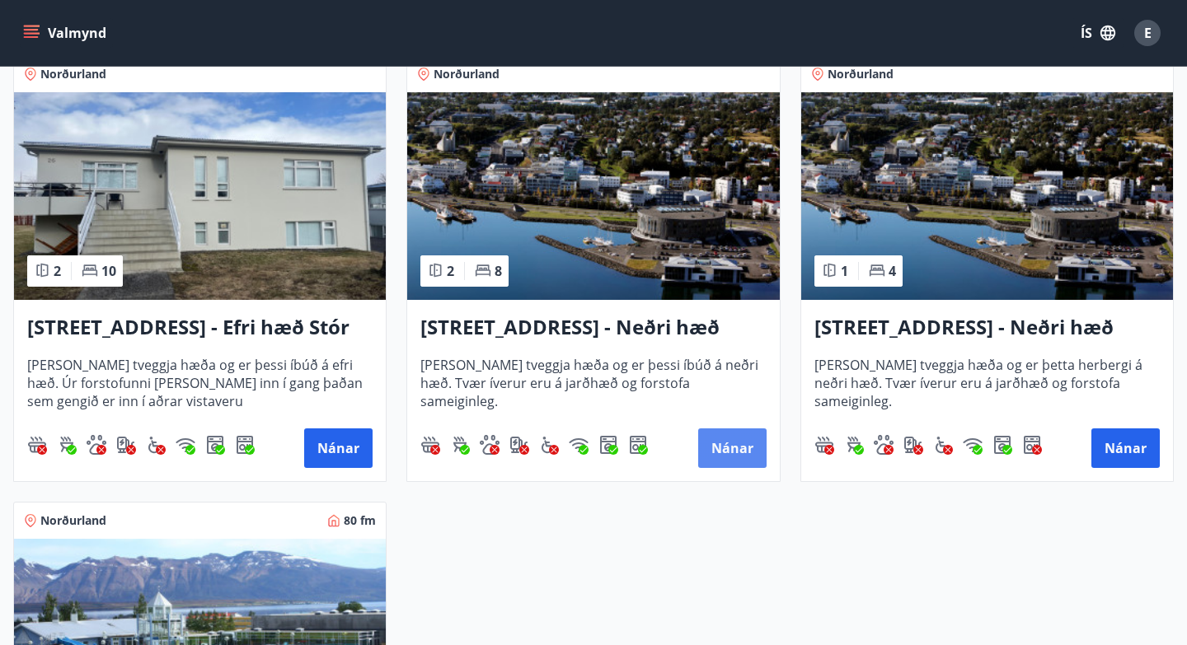
click at [726, 447] on button "Nánar" at bounding box center [732, 449] width 68 height 40
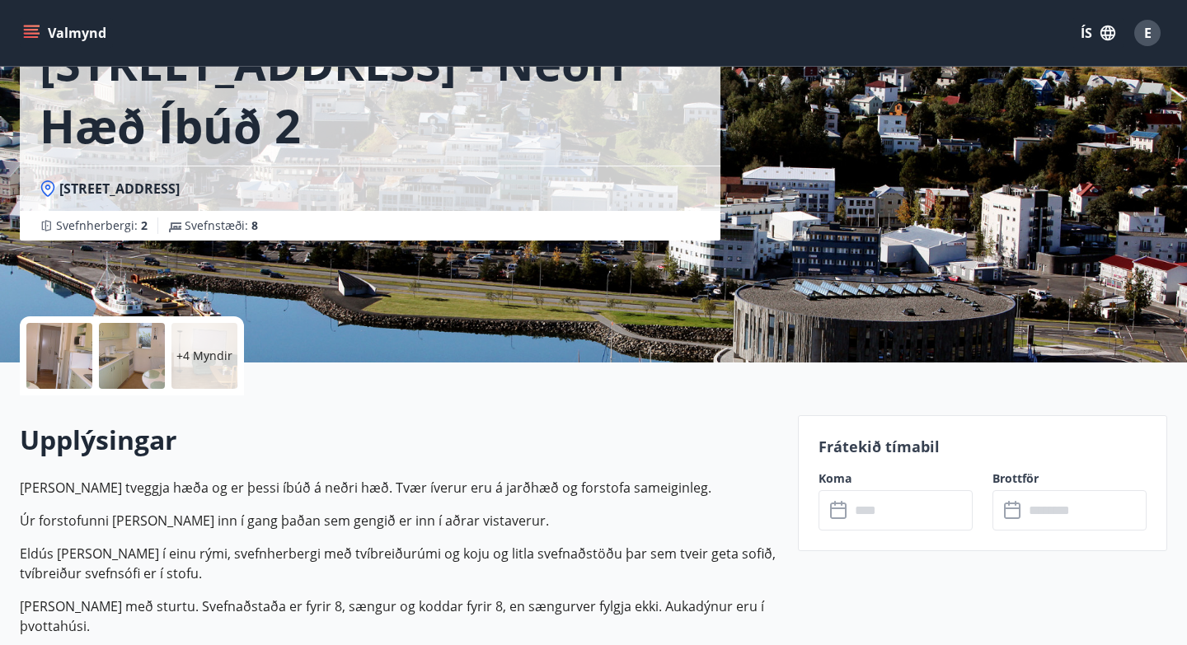
scroll to position [165, 0]
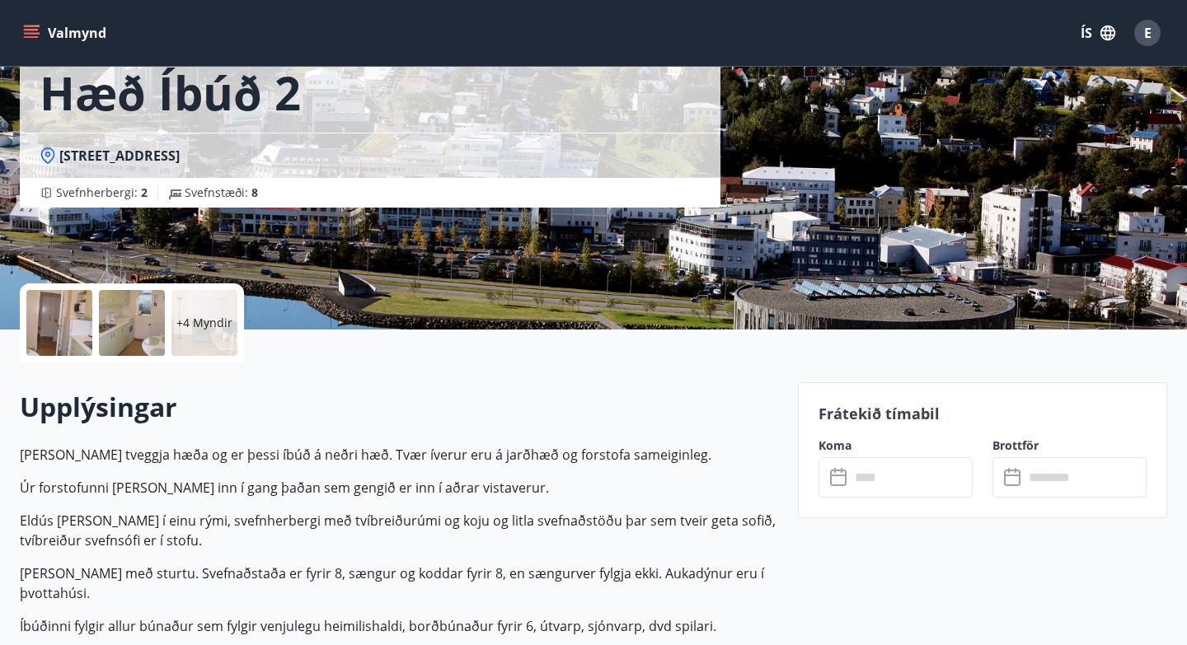
click at [887, 481] on input "text" at bounding box center [911, 478] width 123 height 40
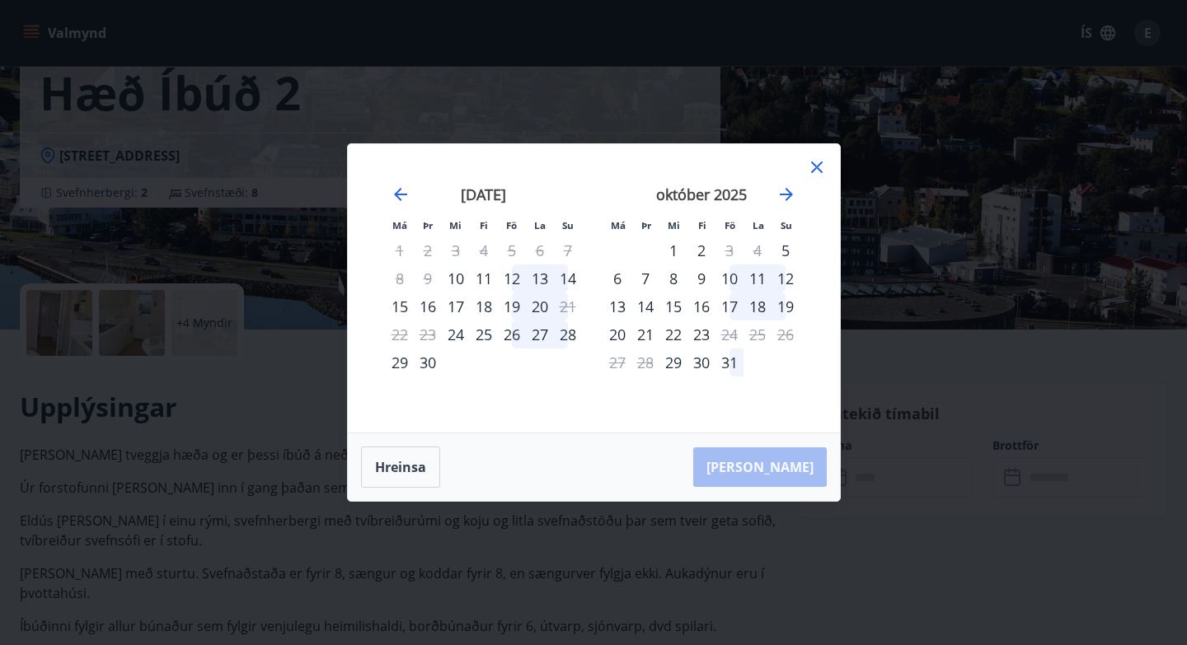
click at [815, 168] on icon at bounding box center [817, 168] width 12 height 12
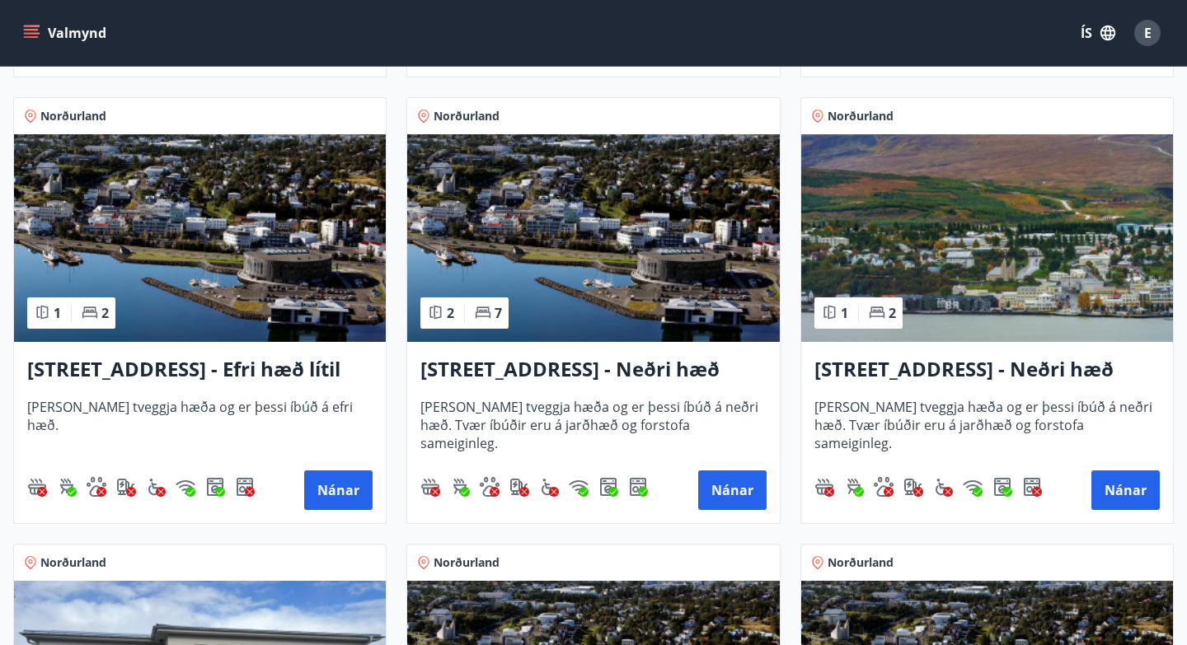
scroll to position [1649, 0]
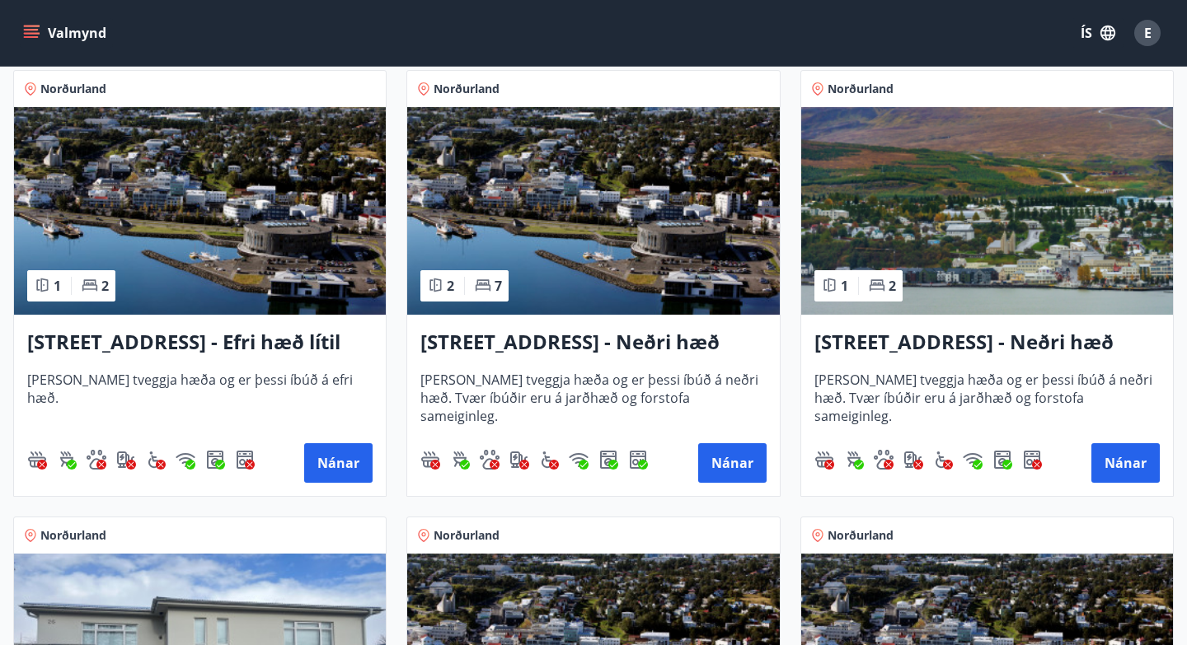
click at [162, 232] on img at bounding box center [200, 211] width 372 height 208
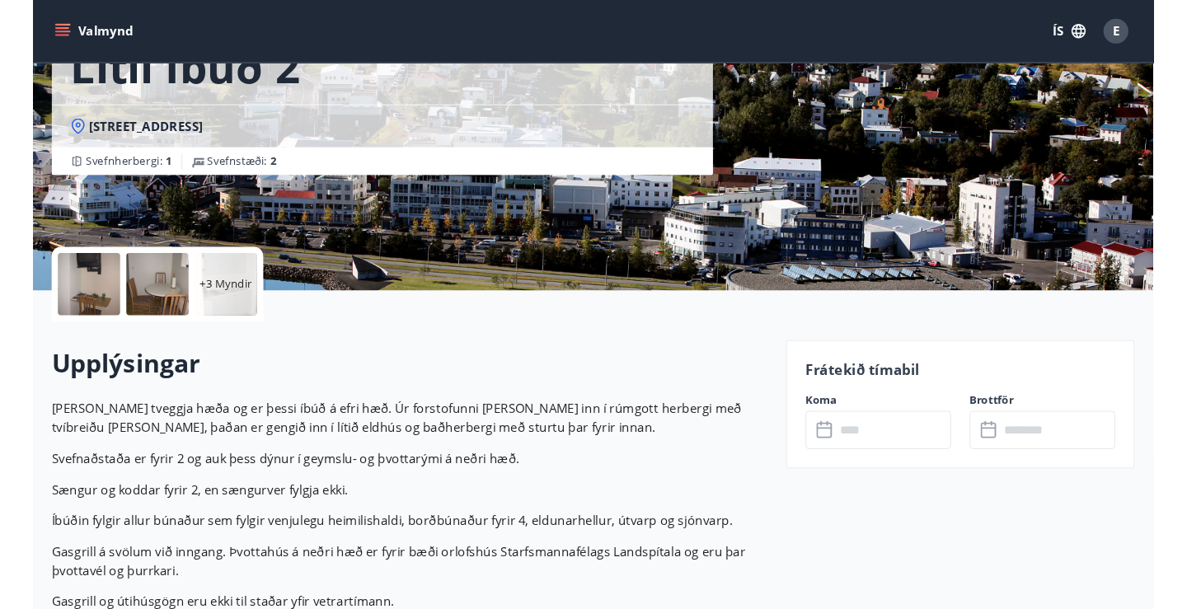
scroll to position [198, 0]
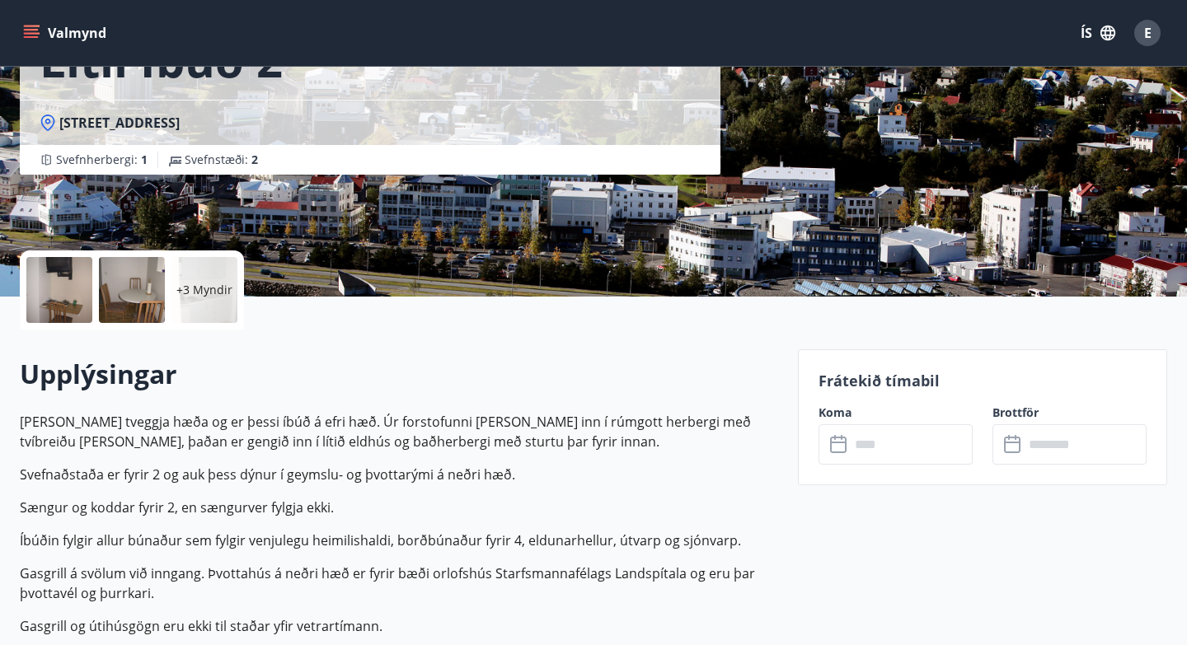
click at [204, 284] on p "+3 Myndir" at bounding box center [204, 290] width 56 height 16
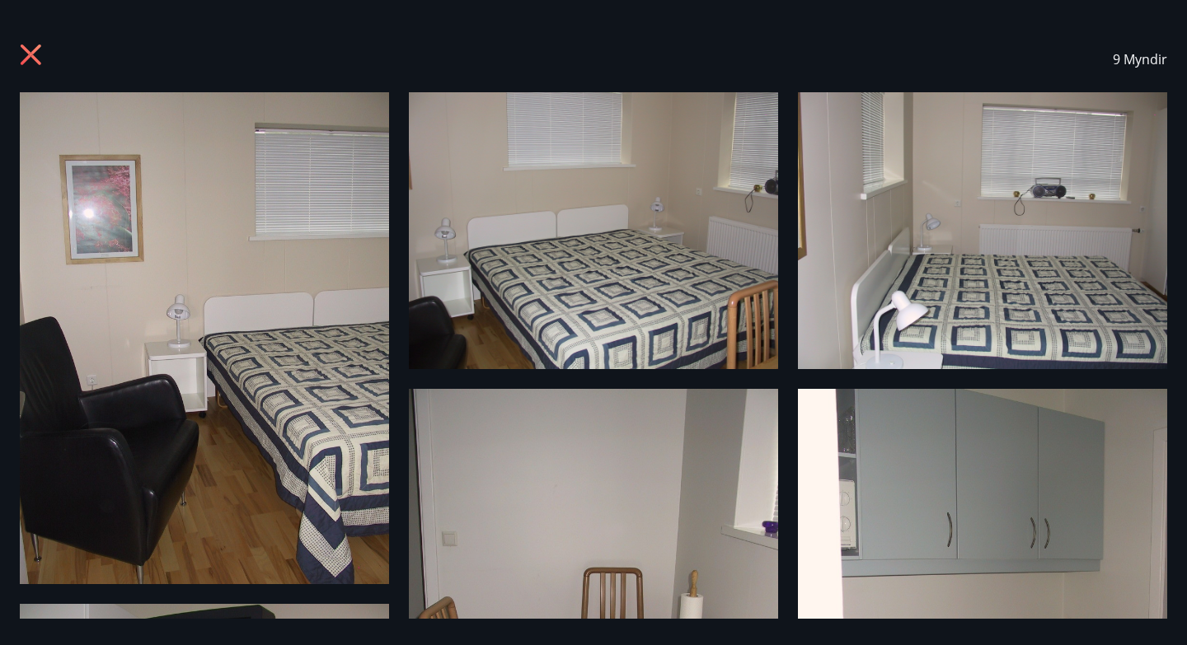
click at [260, 173] on img at bounding box center [204, 338] width 369 height 492
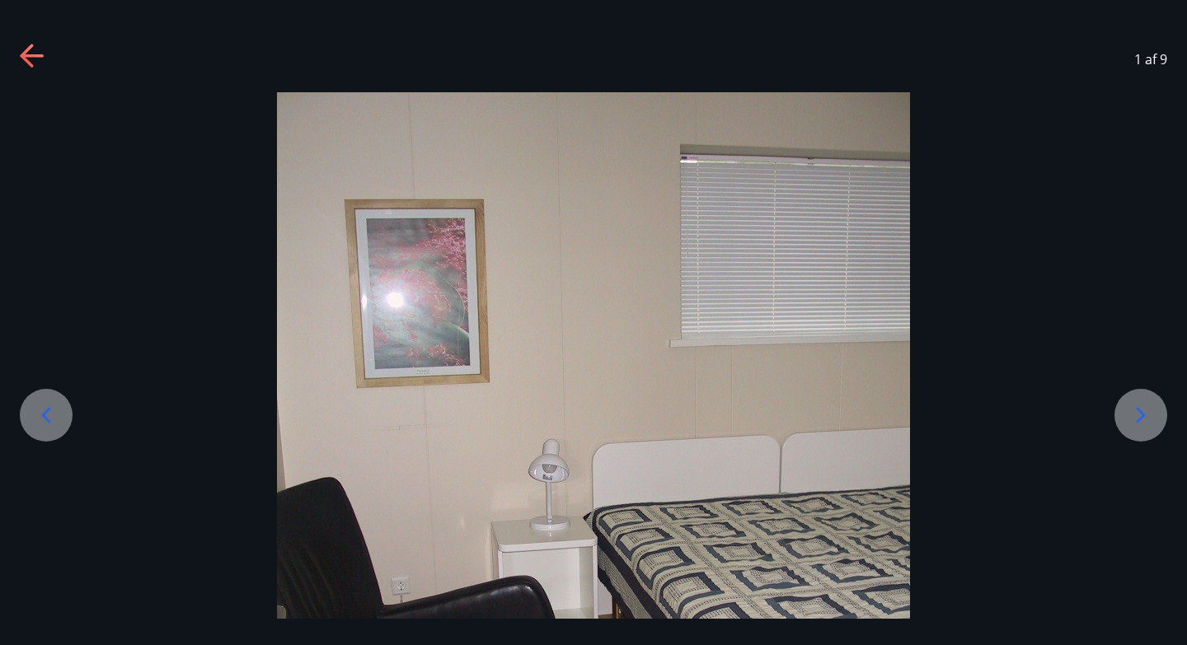
click at [1139, 409] on icon at bounding box center [1141, 415] width 26 height 26
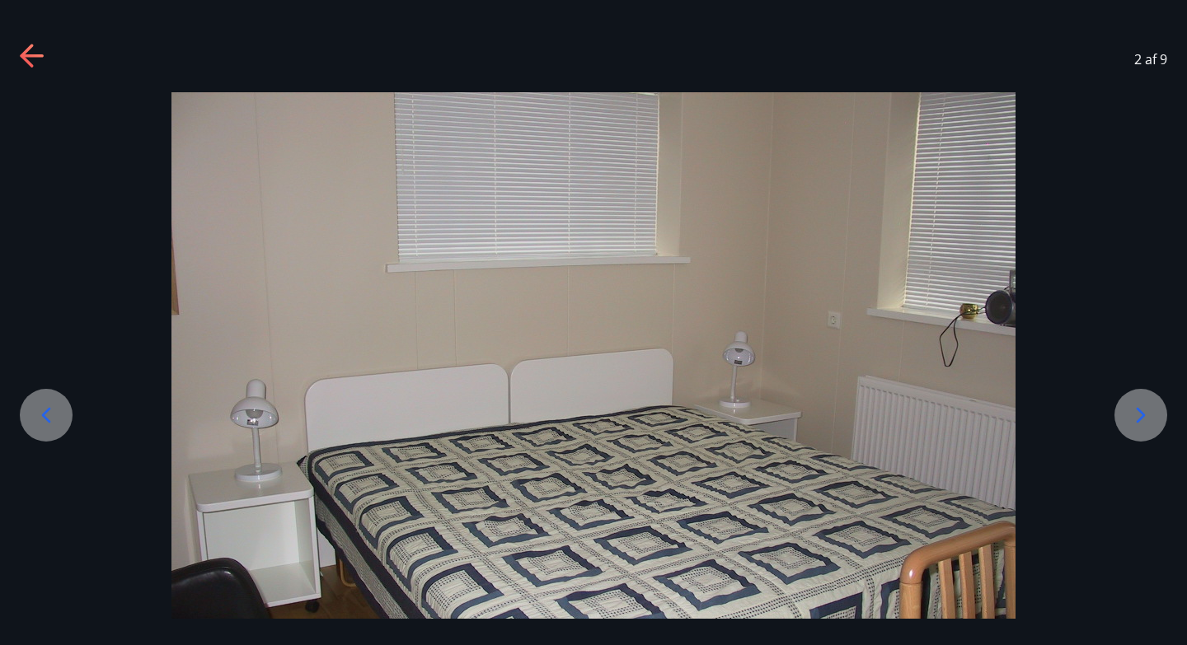
click at [1139, 409] on icon at bounding box center [1141, 415] width 26 height 26
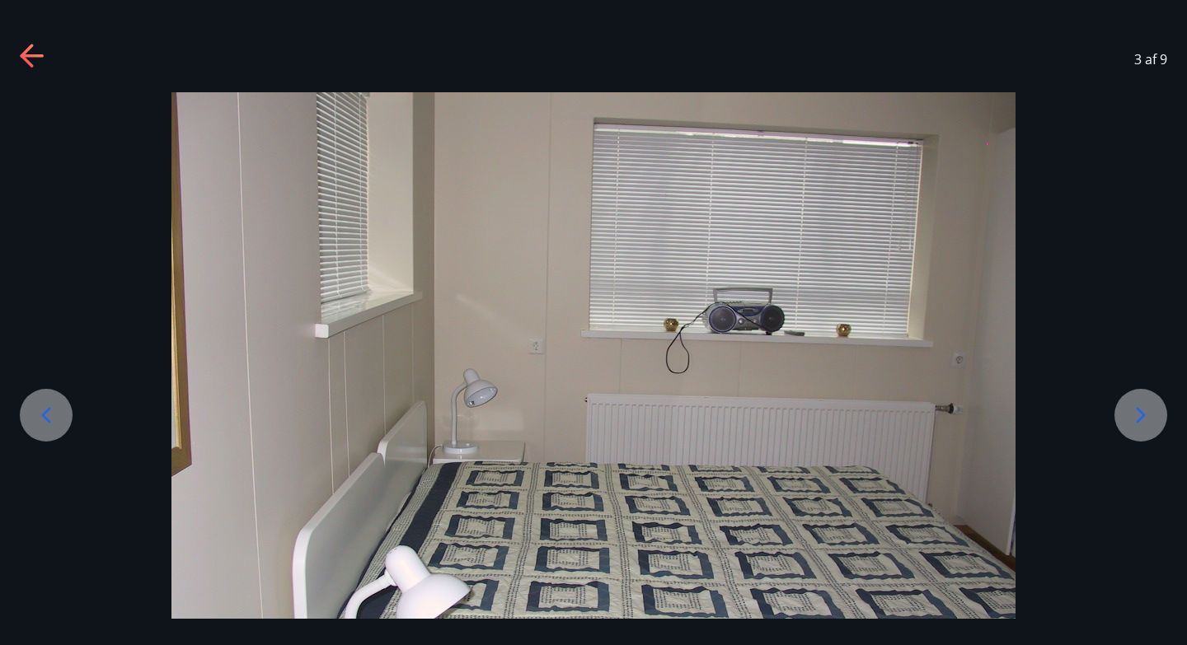
click at [1139, 409] on icon at bounding box center [1141, 415] width 26 height 26
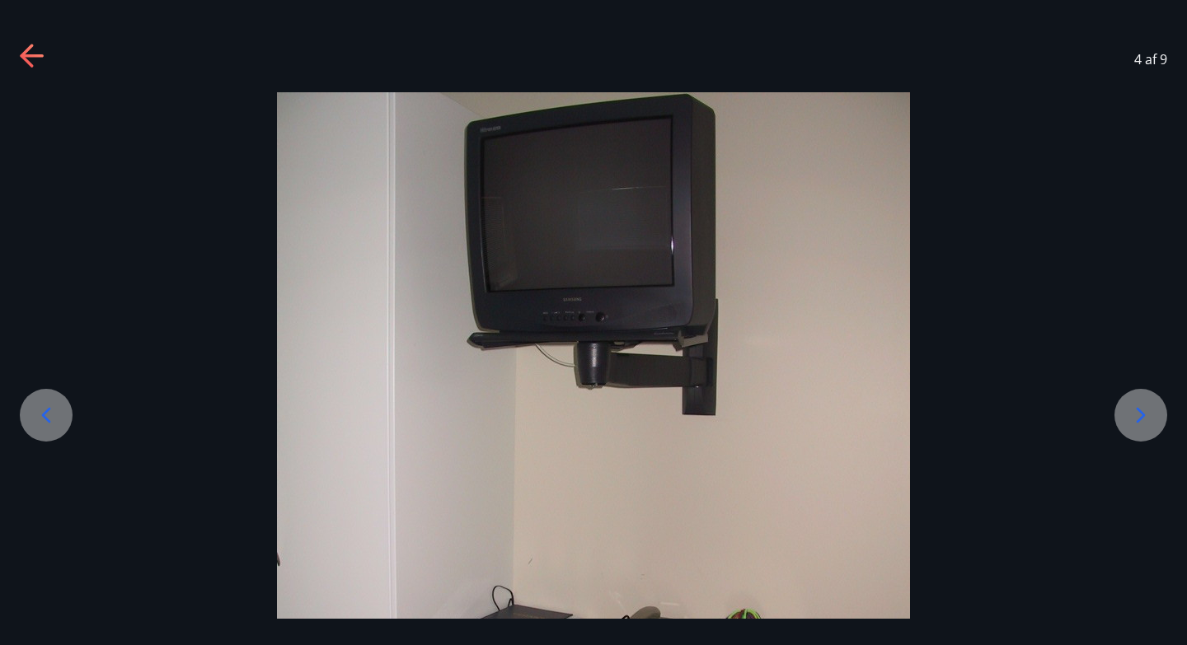
click at [1139, 409] on icon at bounding box center [1141, 415] width 26 height 26
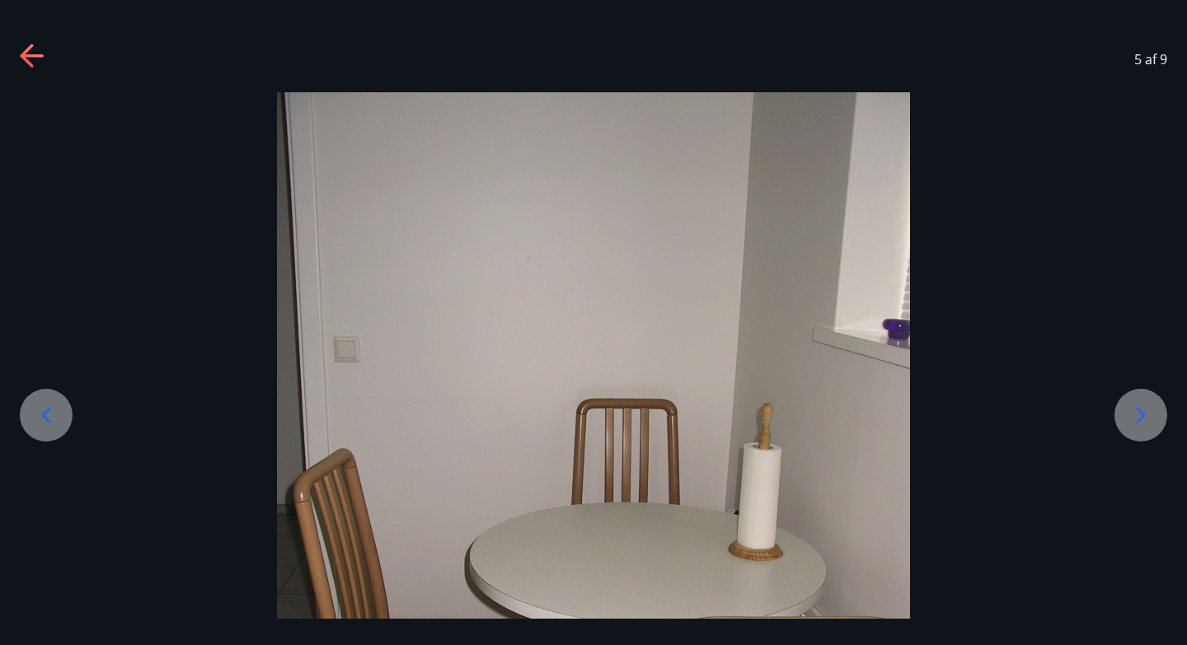
click at [1139, 409] on icon at bounding box center [1141, 415] width 26 height 26
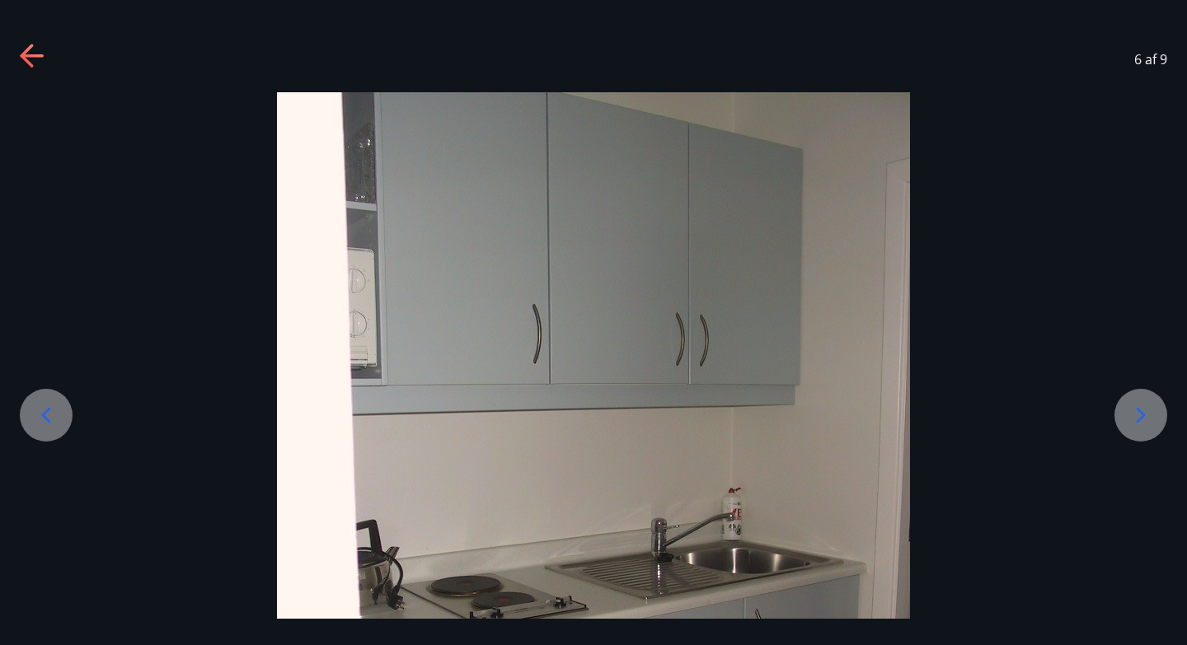
click at [1139, 409] on icon at bounding box center [1141, 415] width 26 height 26
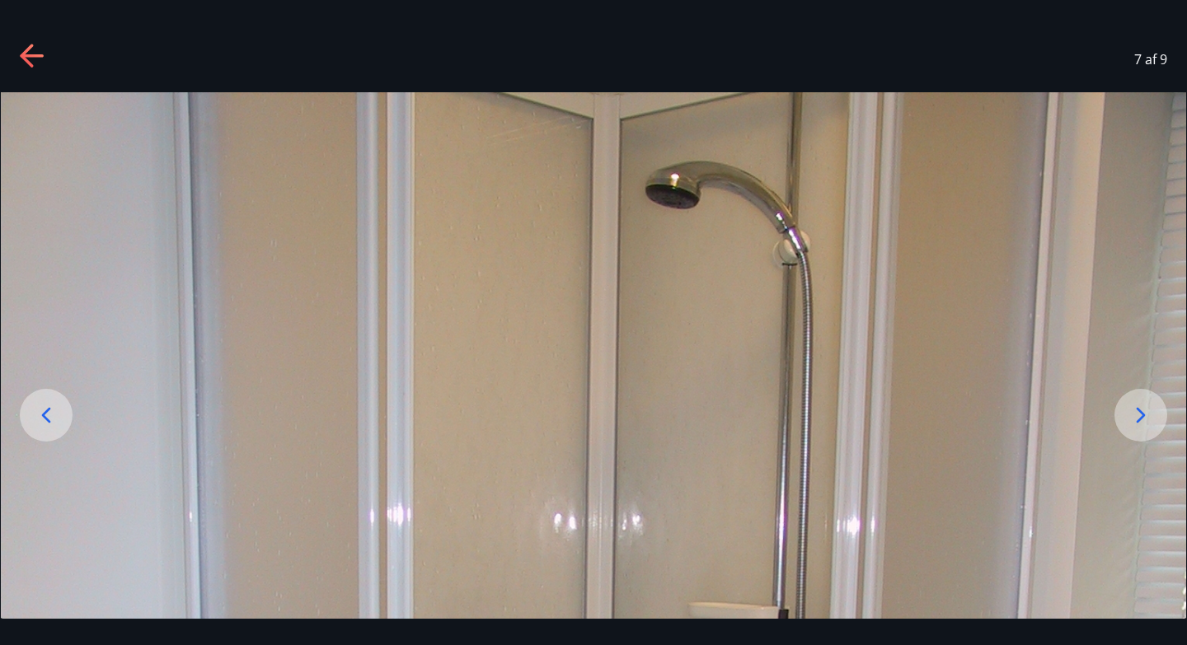
click at [1139, 409] on icon at bounding box center [1141, 415] width 26 height 26
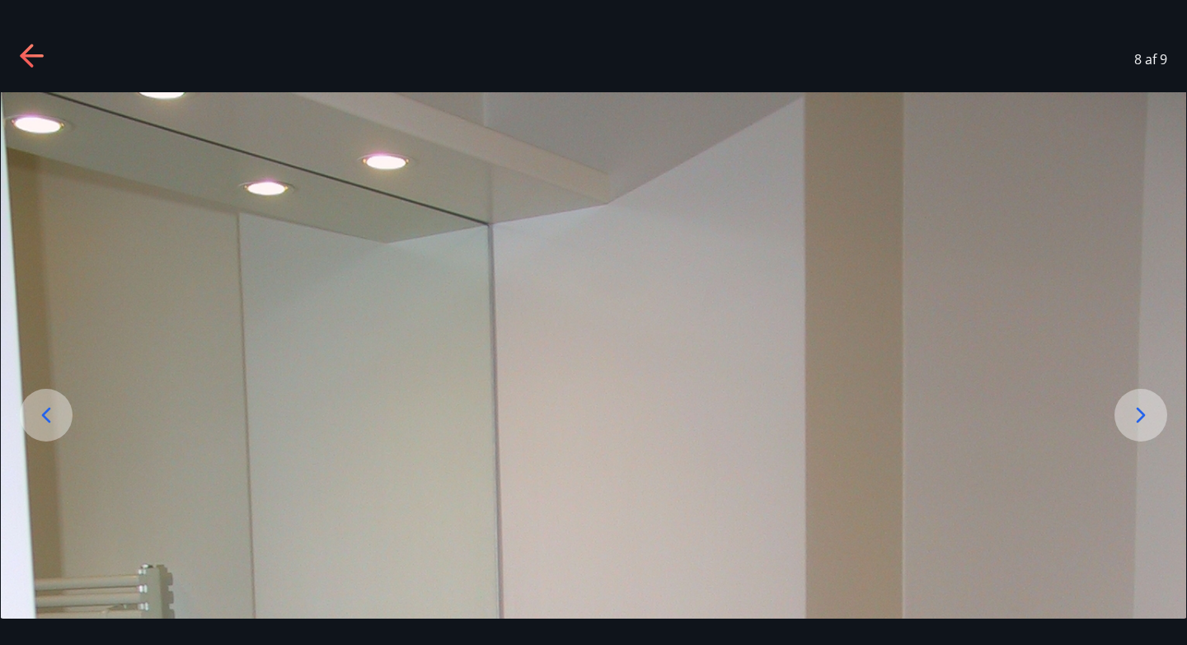
click at [1144, 414] on icon at bounding box center [1141, 415] width 26 height 26
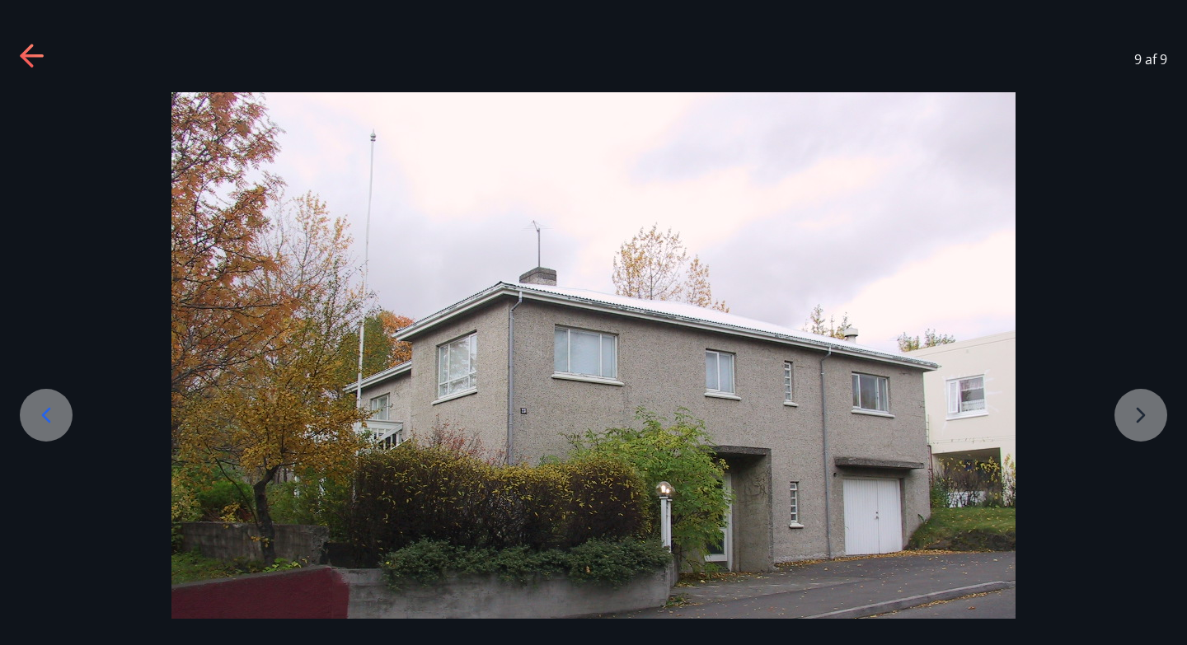
click at [30, 54] on icon at bounding box center [33, 57] width 26 height 26
